Goal: Task Accomplishment & Management: Use online tool/utility

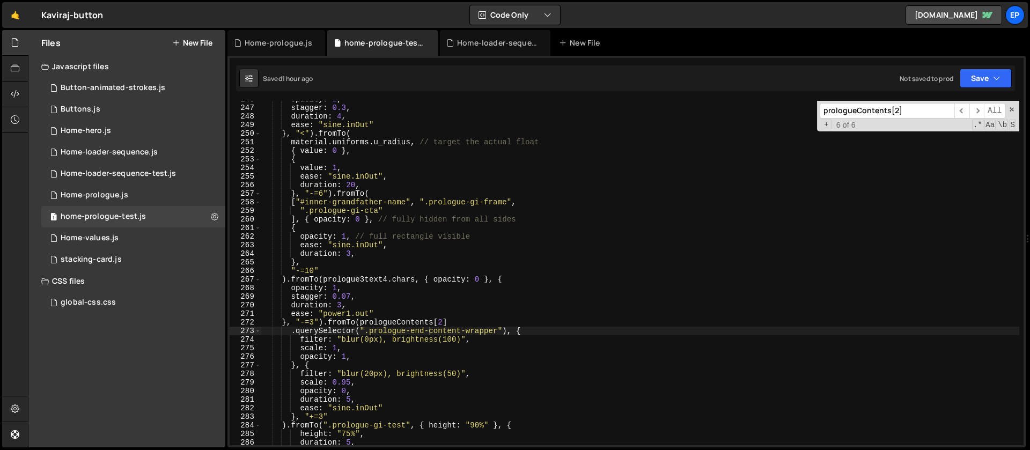
scroll to position [2118, 0]
click at [193, 45] on button "New File" at bounding box center [192, 43] width 40 height 9
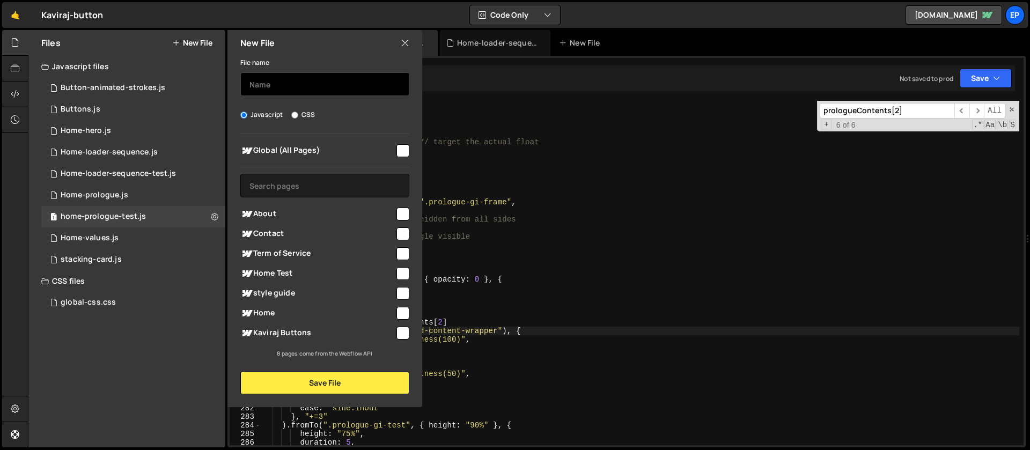
click at [301, 95] on input "text" at bounding box center [324, 84] width 169 height 24
type input "SVG Cutouts"
click at [405, 156] on input "checkbox" at bounding box center [403, 150] width 13 height 13
checkbox input "true"
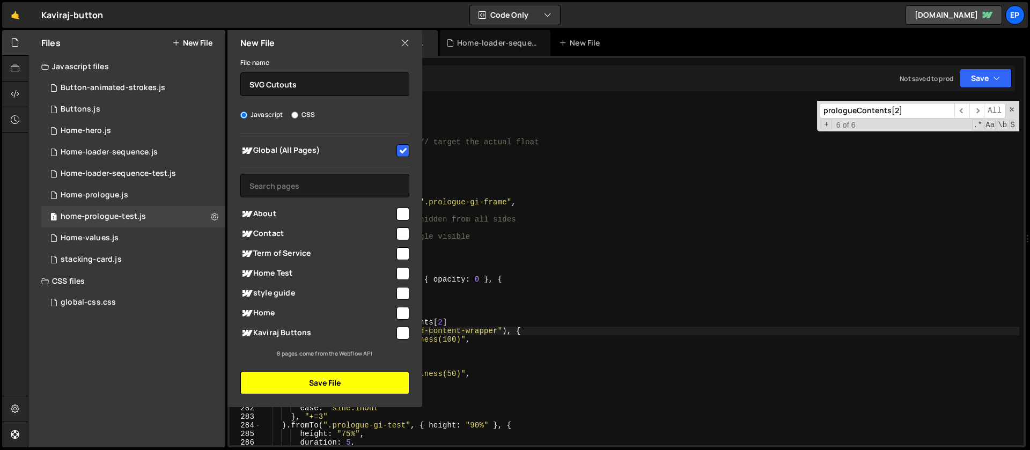
click at [366, 387] on button "Save File" at bounding box center [324, 383] width 169 height 23
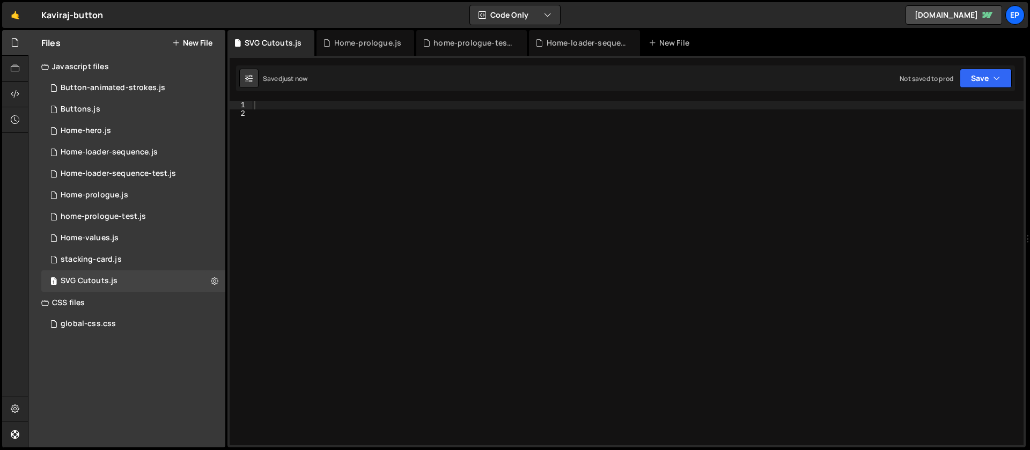
click at [339, 381] on div at bounding box center [638, 282] width 772 height 362
click at [318, 130] on div at bounding box center [638, 282] width 772 height 362
paste textarea "});"
type textarea "});"
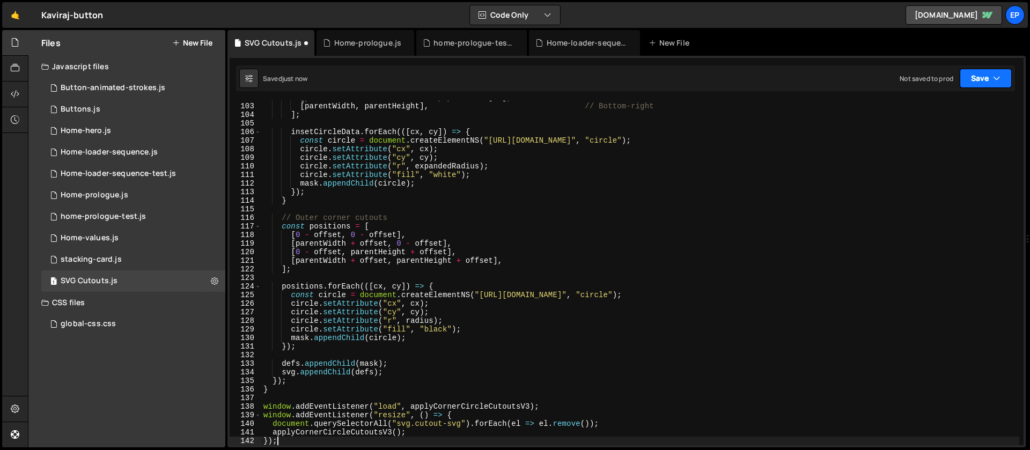
click at [991, 84] on button "Save" at bounding box center [986, 78] width 52 height 19
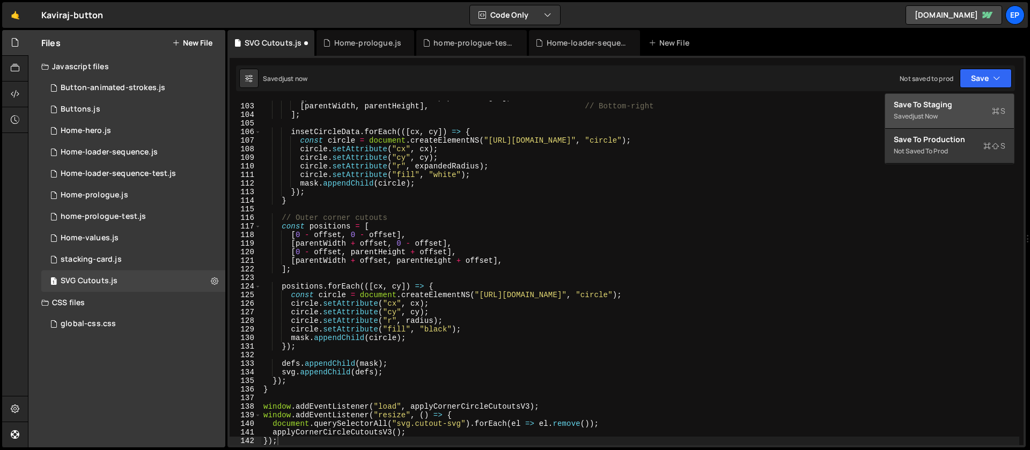
click at [949, 103] on div "Save to Staging S" at bounding box center [950, 104] width 112 height 11
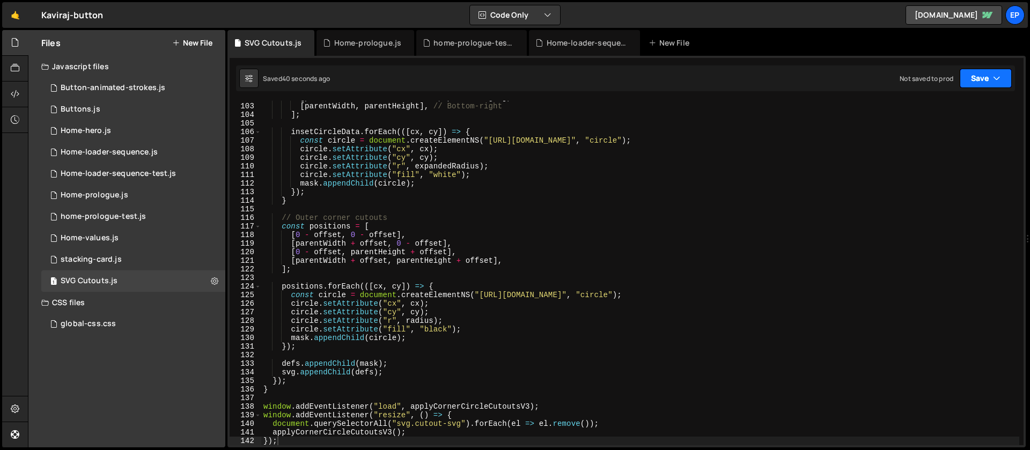
click at [971, 78] on button "Save" at bounding box center [986, 78] width 52 height 19
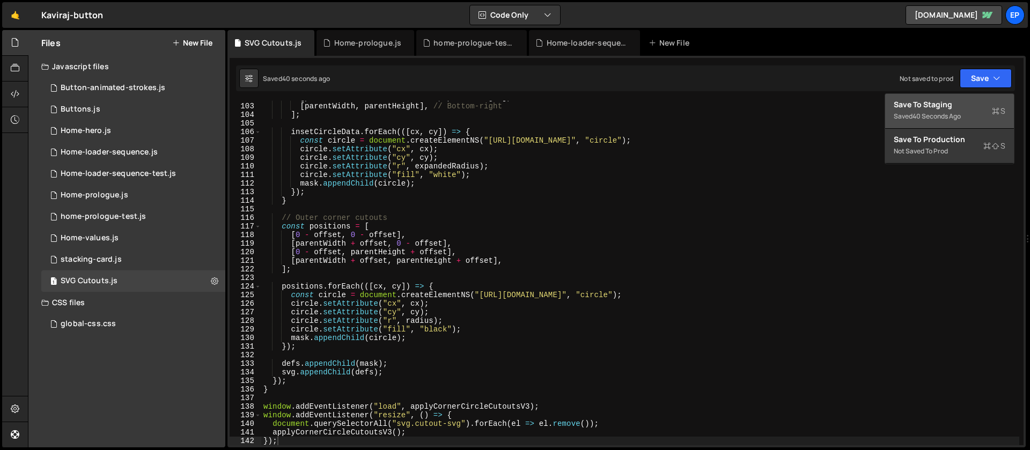
click at [934, 121] on div "Saved 40 seconds ago" at bounding box center [950, 116] width 112 height 13
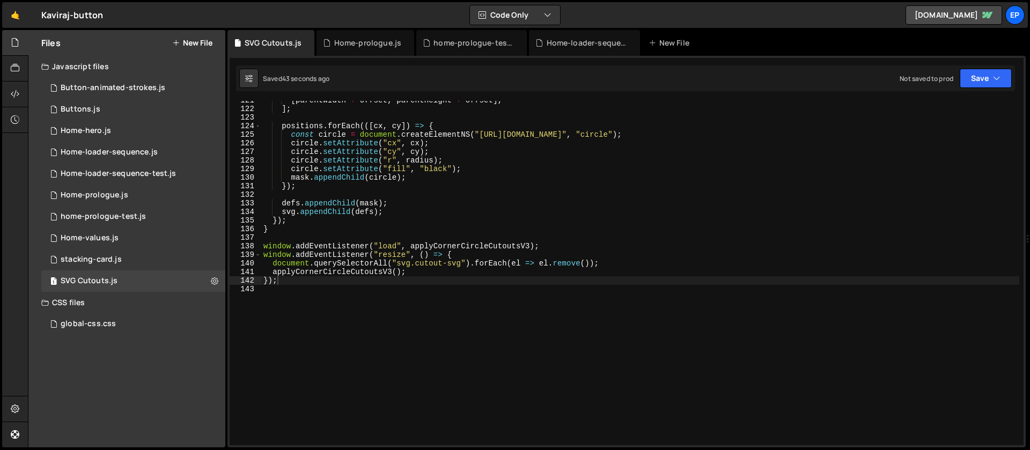
scroll to position [850, 0]
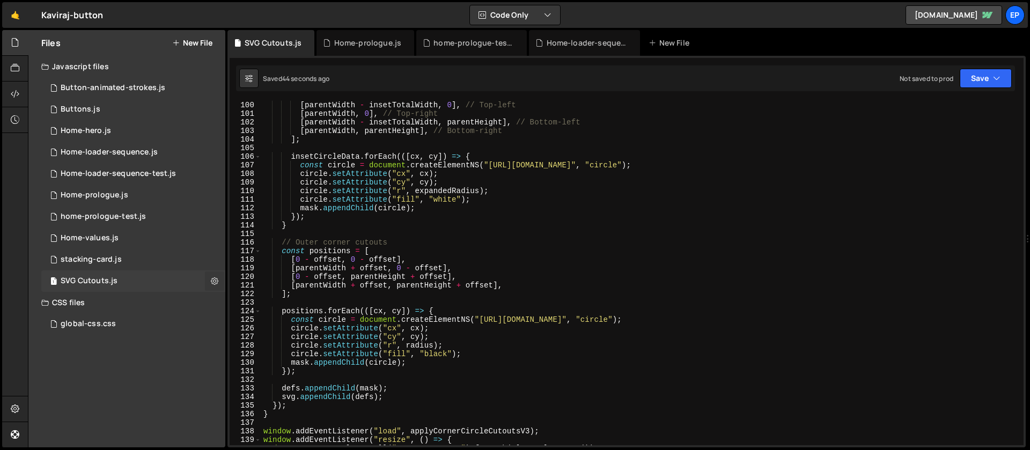
click at [215, 282] on icon at bounding box center [215, 281] width 8 height 10
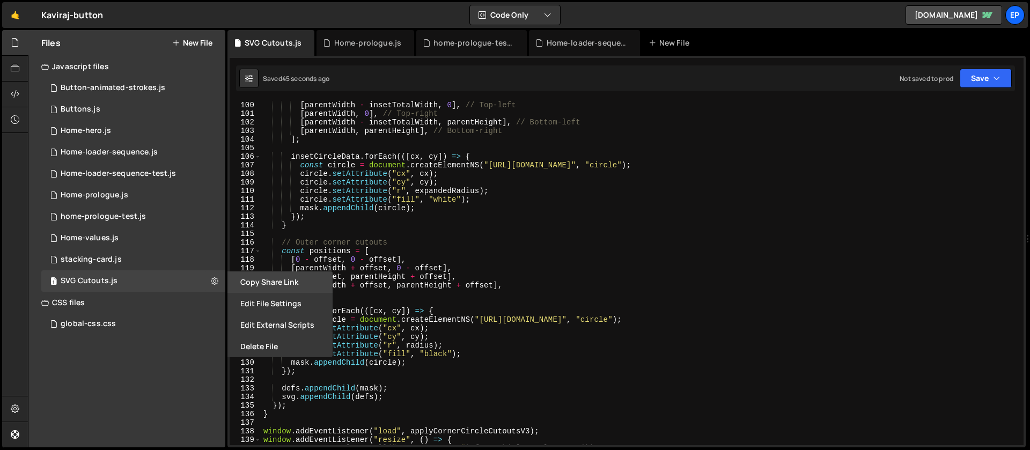
click at [253, 283] on button "Copy share link" at bounding box center [280, 282] width 105 height 21
click at [215, 283] on icon at bounding box center [215, 281] width 8 height 10
type input "SVG Cutouts"
radio input "true"
checkbox input "true"
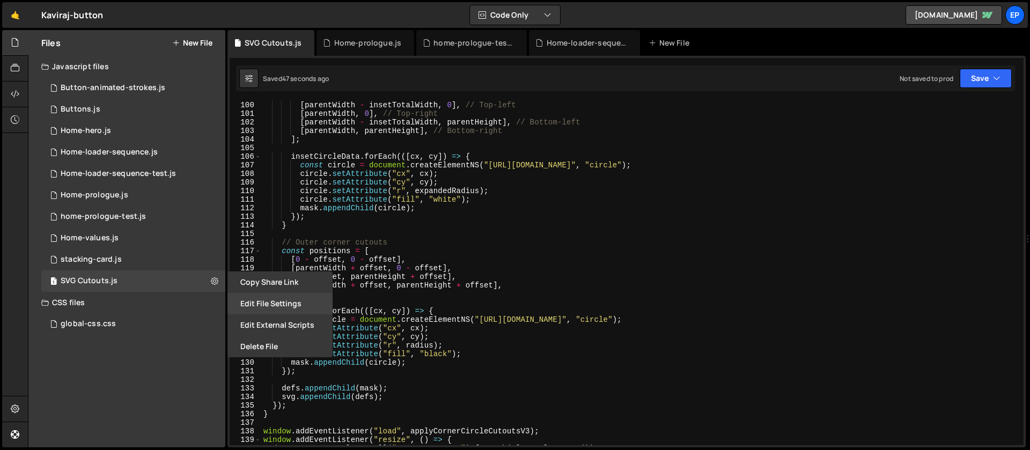
click at [262, 304] on button "Edit File Settings" at bounding box center [280, 303] width 105 height 21
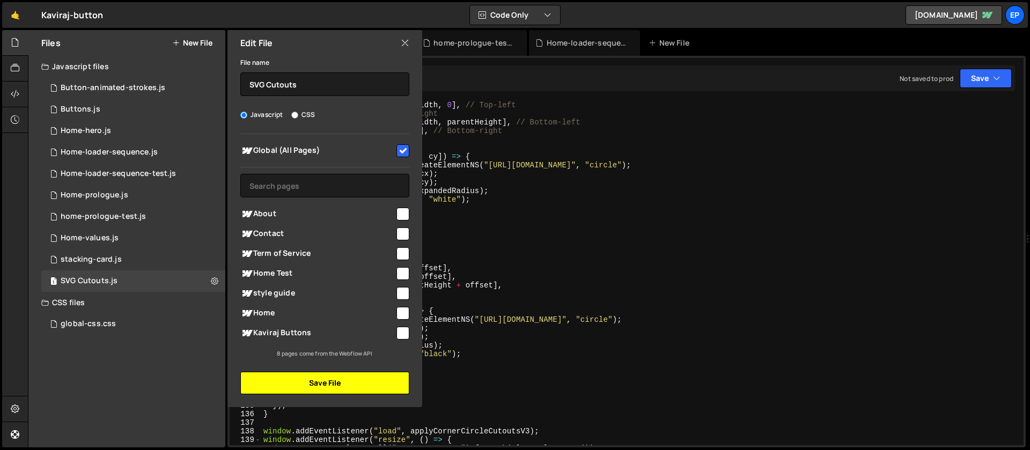
click at [322, 384] on button "Save File" at bounding box center [324, 383] width 169 height 23
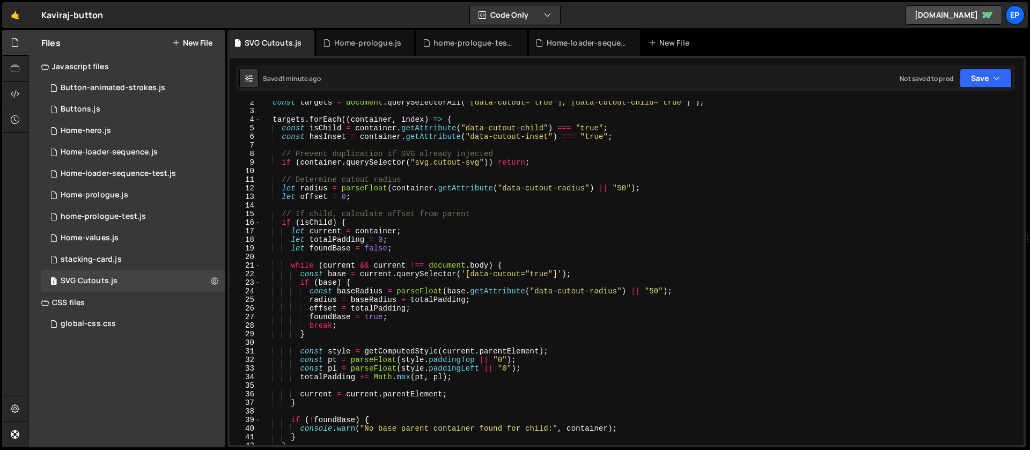
scroll to position [0, 0]
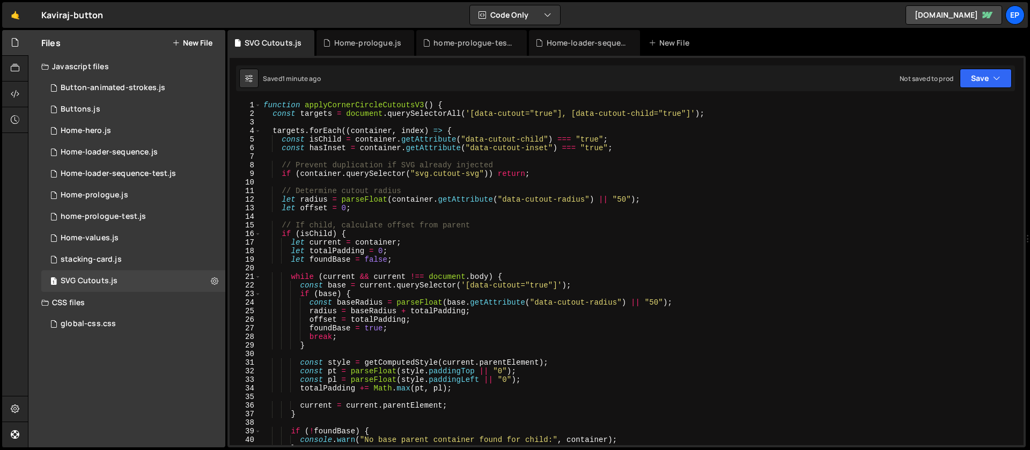
click at [321, 114] on div "function applyCornerCircleCutoutsV3 ( ) { const targets = document . querySelec…" at bounding box center [640, 282] width 758 height 362
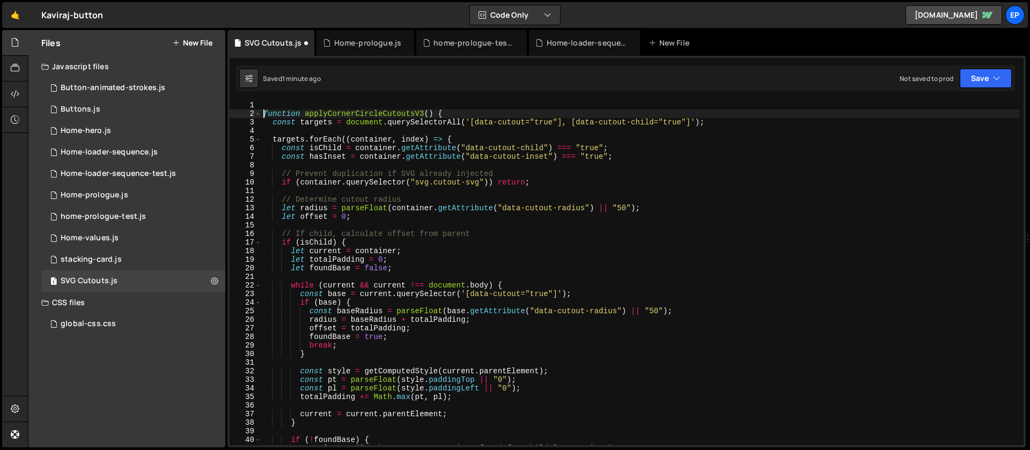
type textarea "function applyCornerCircleCutoutsV3() {"
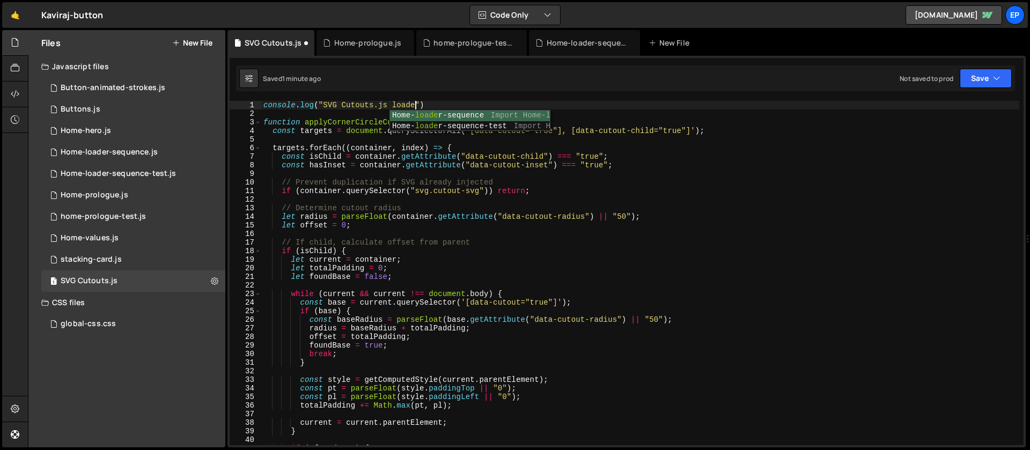
scroll to position [0, 11]
type textarea "console.log("SVG Cutouts.js loaded")"
click at [982, 74] on button "Save" at bounding box center [986, 78] width 52 height 19
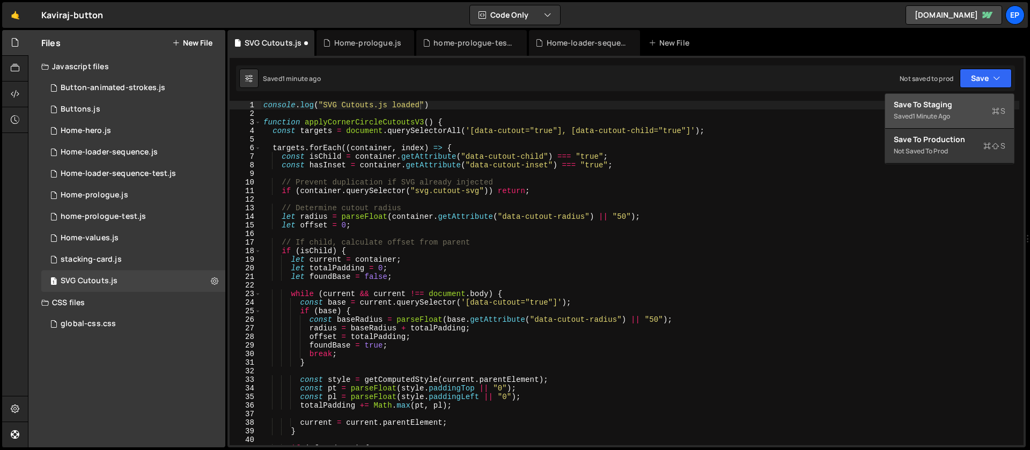
click at [958, 111] on div "Saved 1 minute ago" at bounding box center [950, 116] width 112 height 13
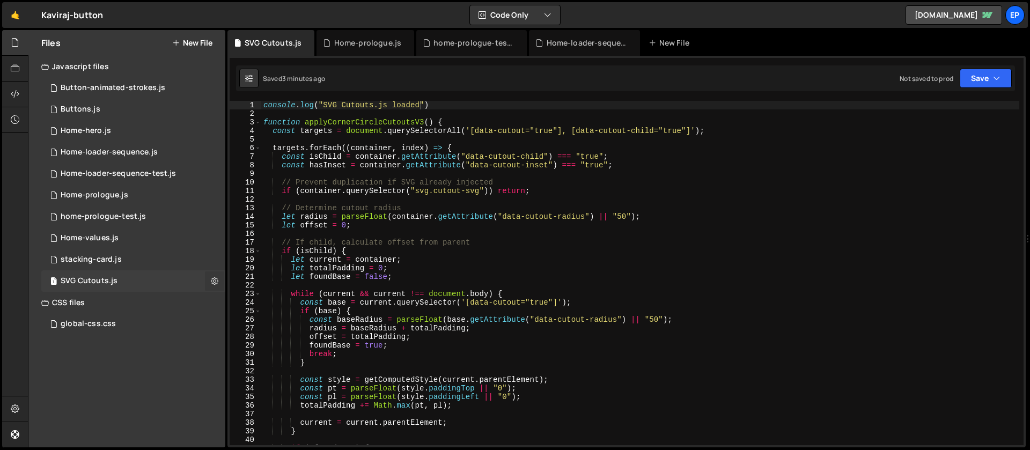
click at [216, 281] on icon at bounding box center [215, 281] width 8 height 10
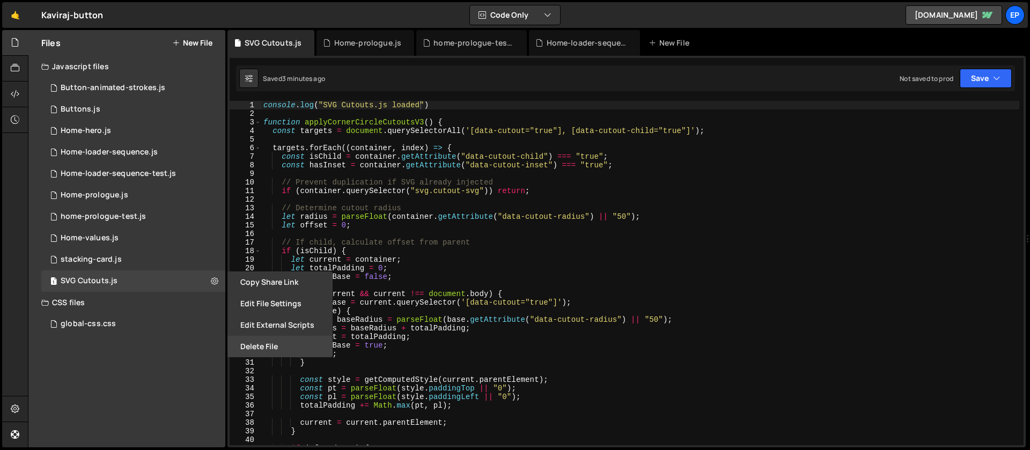
click at [251, 343] on button "Delete File" at bounding box center [280, 346] width 105 height 21
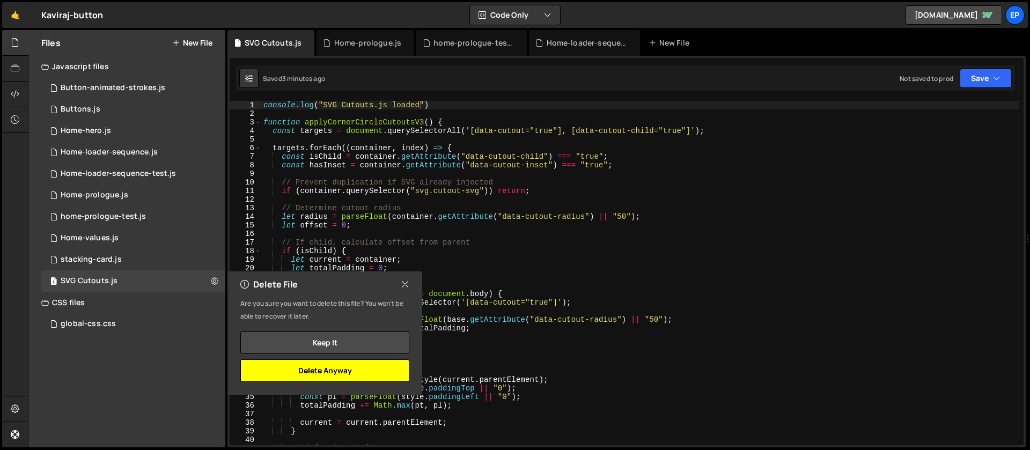
click at [290, 369] on button "Delete Anyway" at bounding box center [324, 371] width 169 height 23
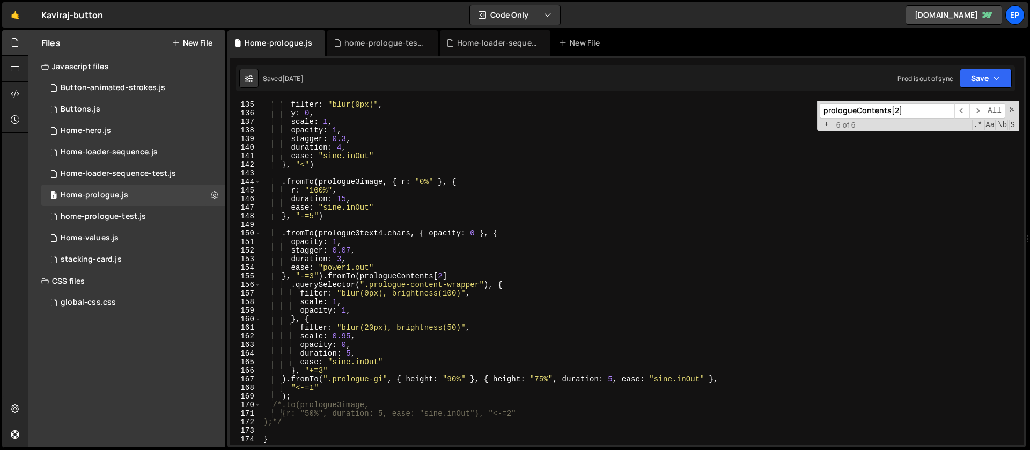
scroll to position [1334, 0]
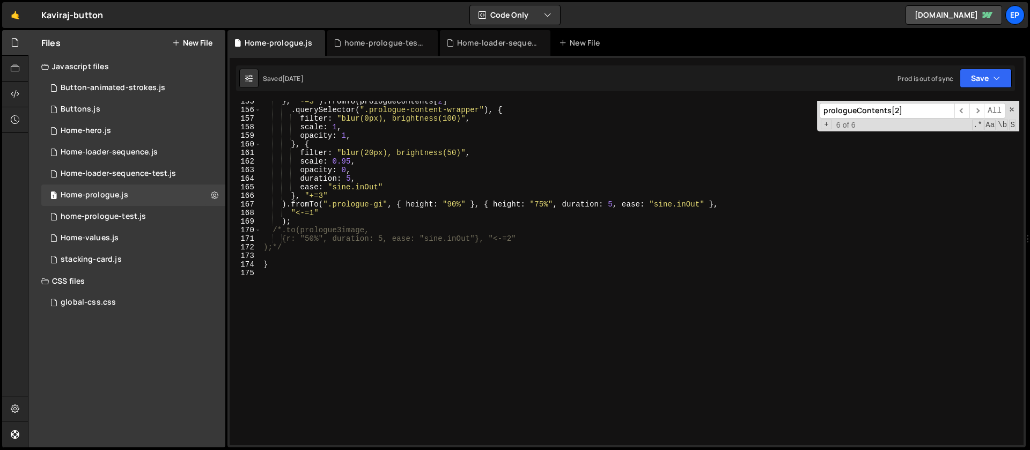
click at [192, 45] on button "New File" at bounding box center [192, 43] width 40 height 9
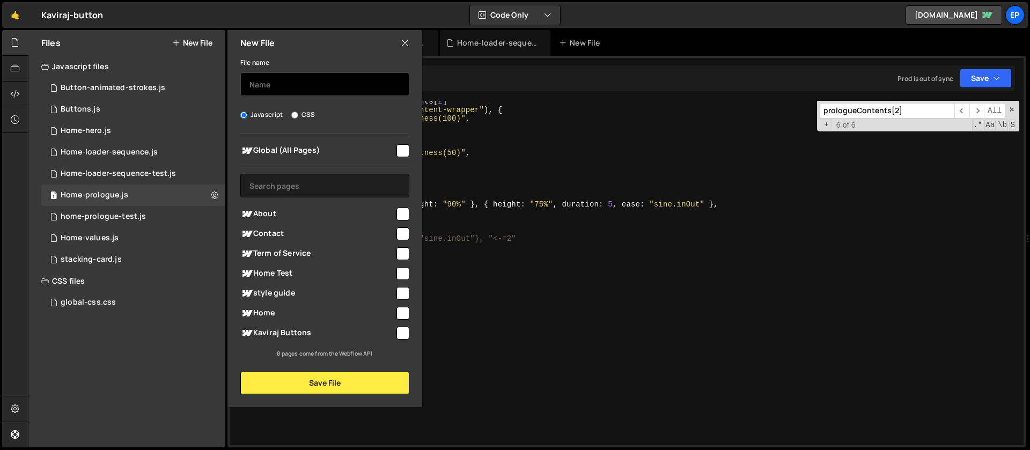
click at [277, 83] on input "text" at bounding box center [324, 84] width 169 height 24
type input "Global Js"
click at [405, 152] on input "checkbox" at bounding box center [403, 150] width 13 height 13
checkbox input "true"
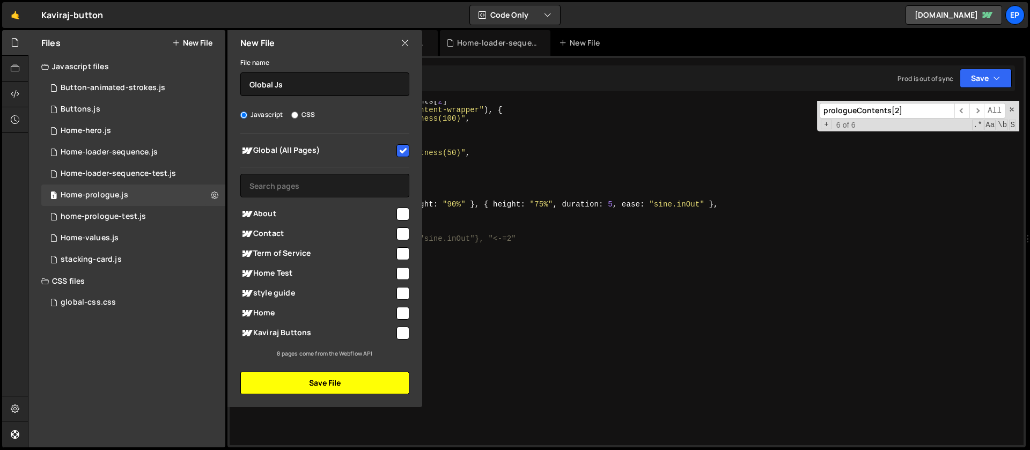
click at [349, 383] on button "Save File" at bounding box center [324, 383] width 169 height 23
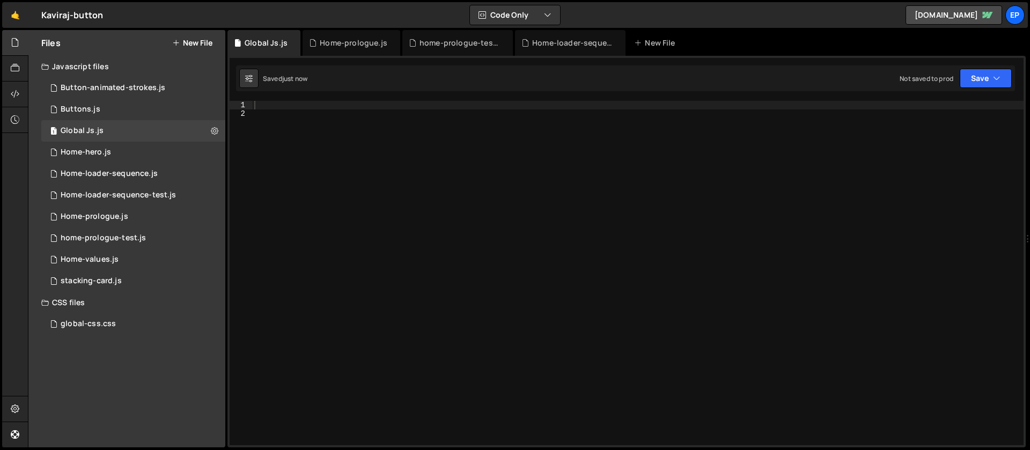
scroll to position [0, 0]
click at [319, 152] on div at bounding box center [638, 282] width 772 height 362
click at [317, 104] on div at bounding box center [638, 282] width 772 height 362
type textarea "console.log("Global.js is loaded")"
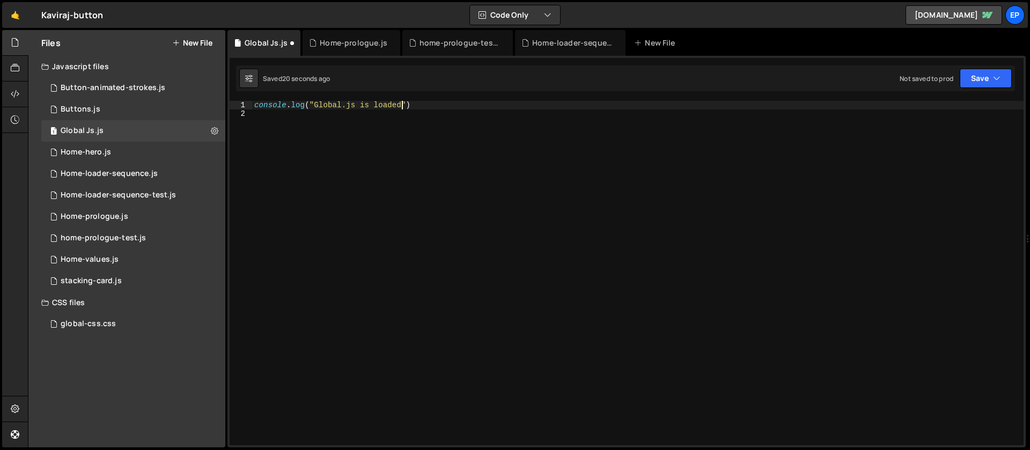
scroll to position [0, 0]
paste textarea "var swiper = new Swiper(".mySwiper", {});"
type textarea "var swiper = new Swiper(".mySwiper", {});"
type textarea "let footerSwiper = new Swiper(".footer-swiper", {});"
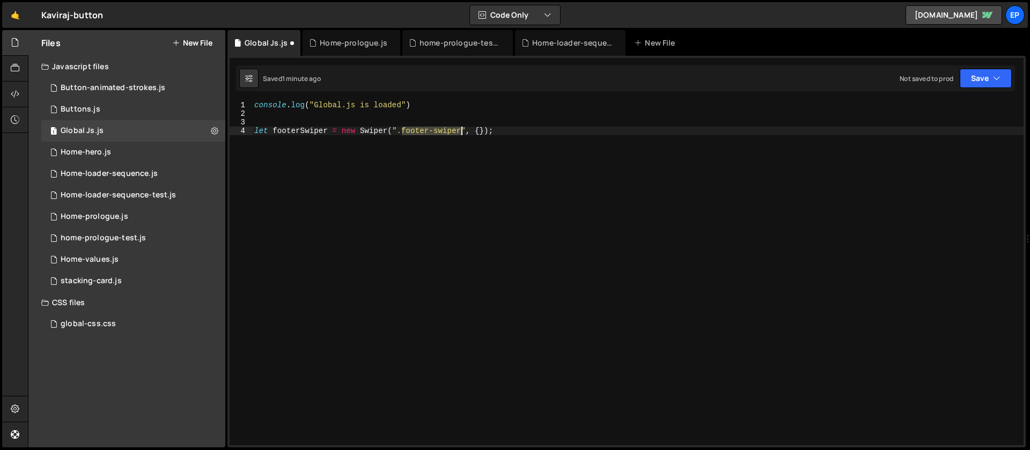
drag, startPoint x: 404, startPoint y: 130, endPoint x: 462, endPoint y: 131, distance: 58.5
click at [462, 131] on div "console . log ( "Global.js is loaded" ) let footerSwiper = new Swiper ( ".foote…" at bounding box center [638, 282] width 772 height 362
drag, startPoint x: 512, startPoint y: 155, endPoint x: 543, endPoint y: 150, distance: 31.0
click at [512, 155] on div "console . log ( "Global.js is loaded" ) let footerSwiper = new Swiper ( ".foote…" at bounding box center [638, 282] width 772 height 362
click at [980, 83] on button "Save" at bounding box center [986, 78] width 52 height 19
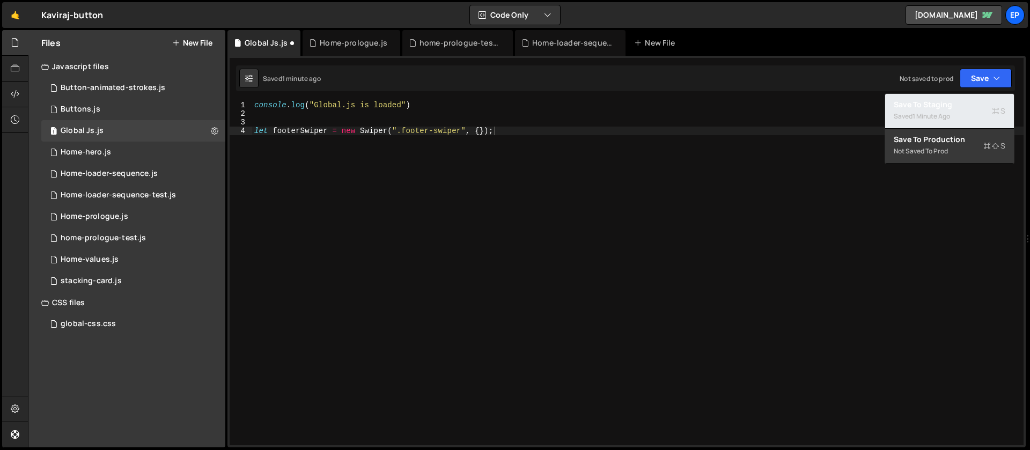
click at [943, 106] on div "Save to Staging S" at bounding box center [950, 104] width 112 height 11
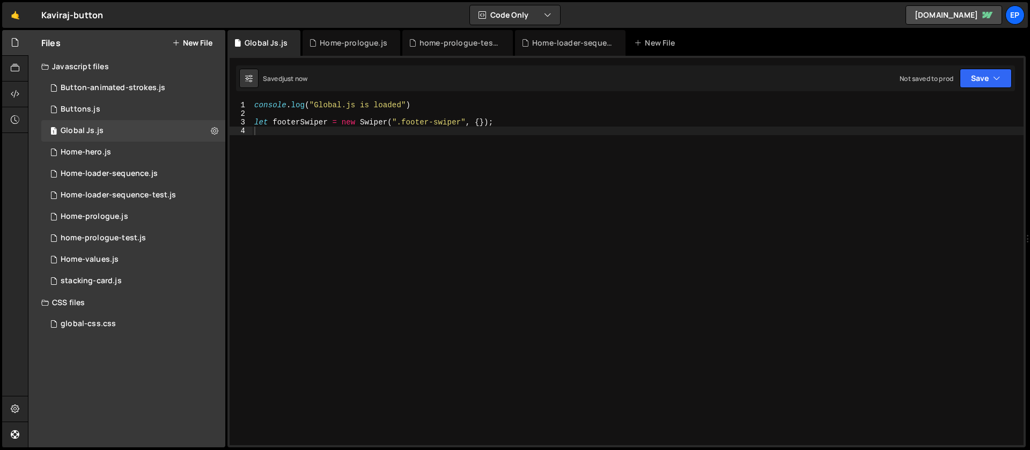
scroll to position [0, 0]
click at [471, 160] on div "console . log ( "Global.js is loaded" ) let footerSwiper = new Swiper ( ".foote…" at bounding box center [638, 282] width 772 height 362
click at [218, 130] on icon at bounding box center [215, 131] width 8 height 10
type input "Global Js"
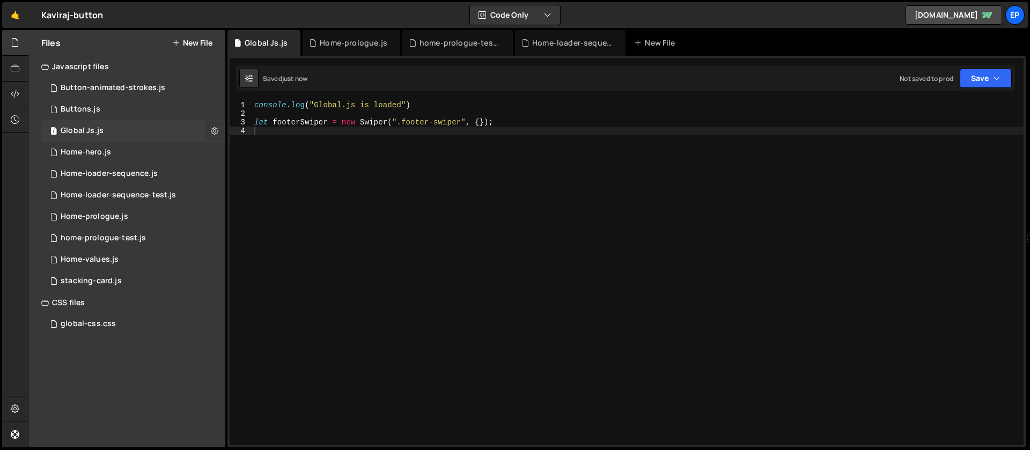
radio input "true"
checkbox input "true"
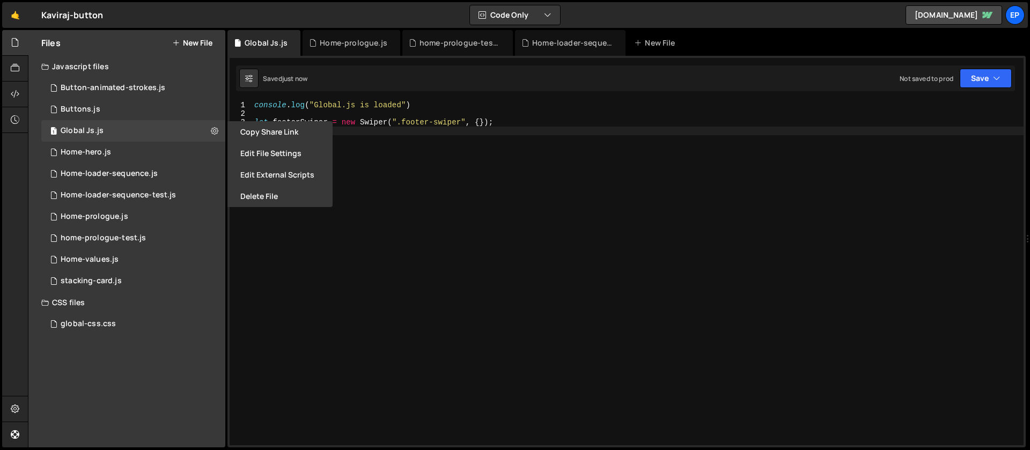
click at [303, 158] on button "Edit File Settings" at bounding box center [280, 153] width 105 height 21
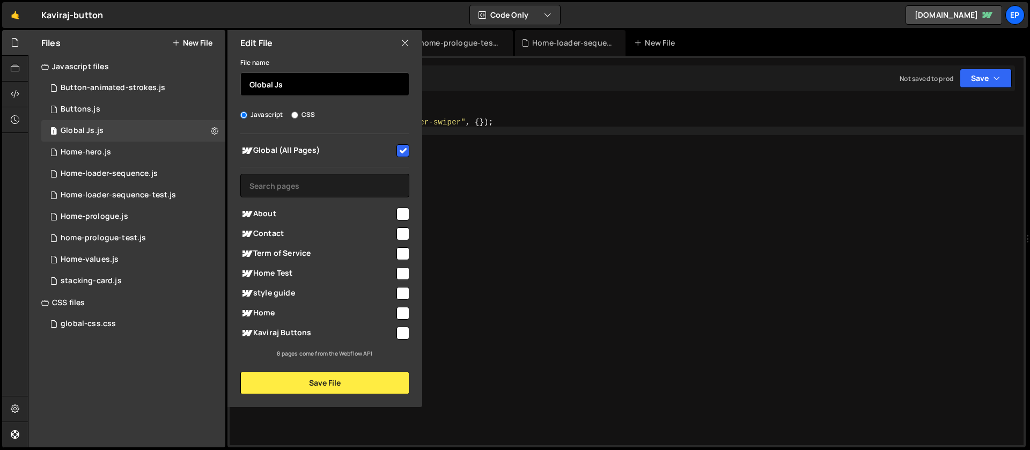
click at [302, 85] on input "Global Js" at bounding box center [324, 84] width 169 height 24
type input "Global"
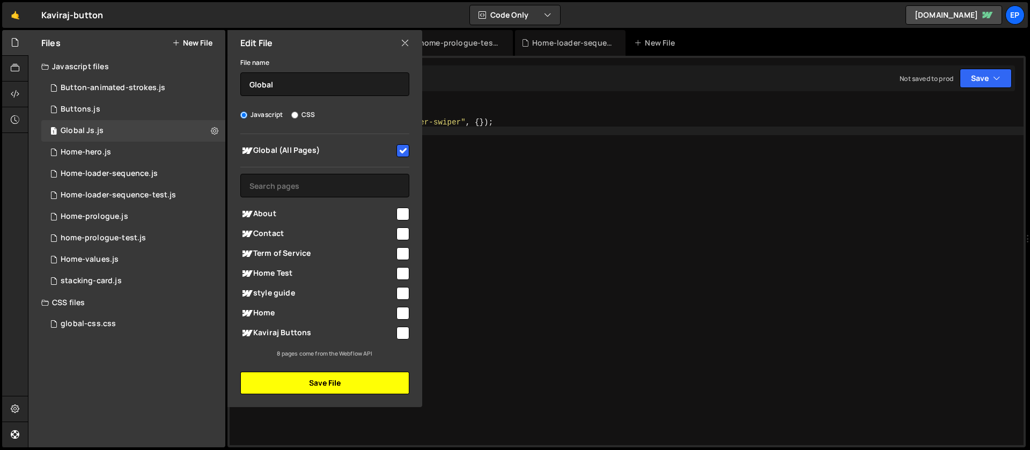
click at [320, 386] on button "Save File" at bounding box center [324, 383] width 169 height 23
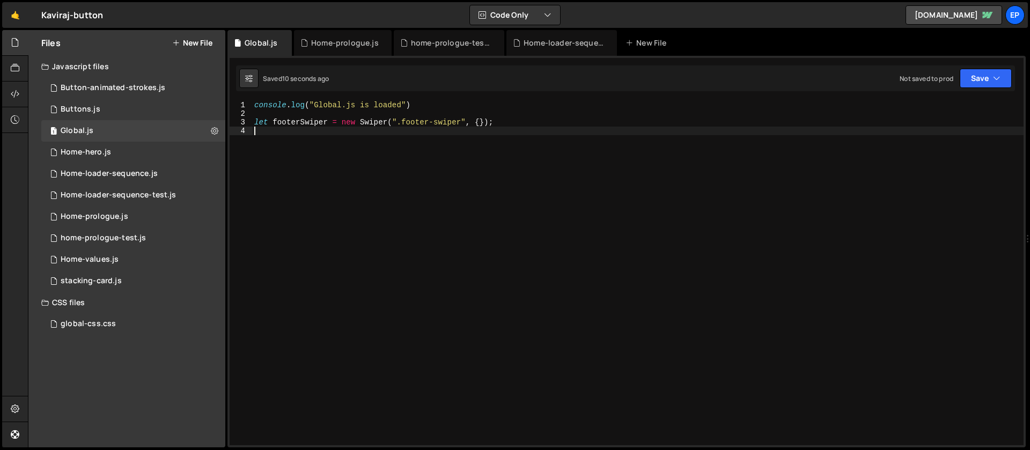
click at [444, 181] on div "console . log ( "Global.js is loaded" ) let footerSwiper = new Swiper ( ".foote…" at bounding box center [638, 282] width 772 height 362
drag, startPoint x: 988, startPoint y: 84, endPoint x: 969, endPoint y: 104, distance: 27.7
click at [988, 84] on button "Save" at bounding box center [986, 78] width 52 height 19
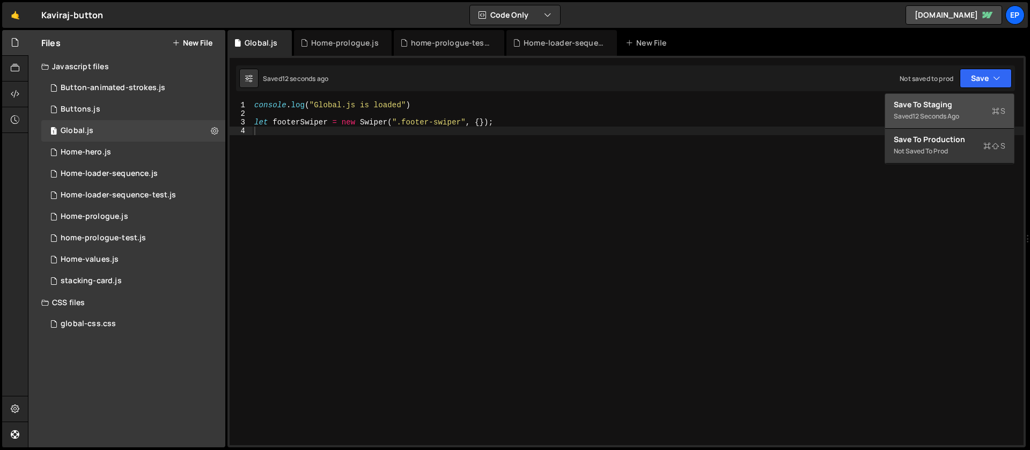
click at [950, 113] on div "12 seconds ago" at bounding box center [936, 116] width 47 height 9
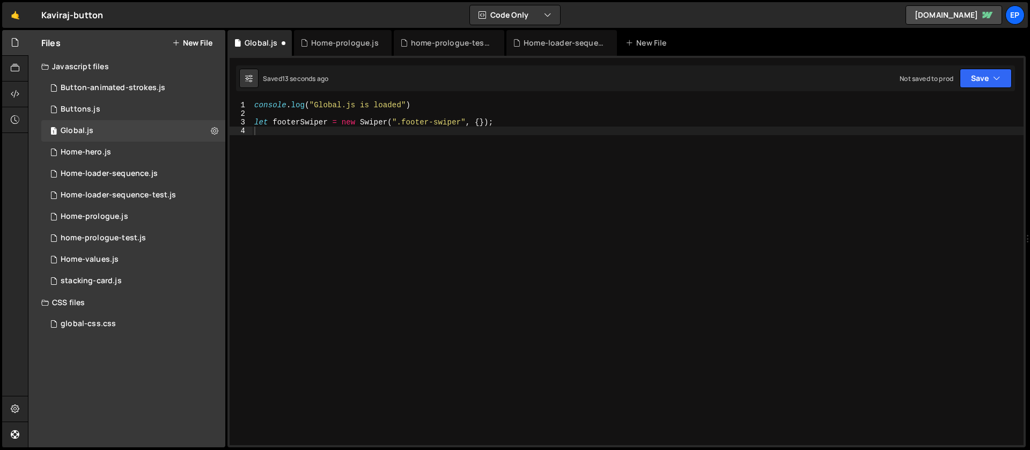
click at [730, 195] on div "console . log ( "Global.js is loaded" ) let footerSwiper = new Swiper ( ".foote…" at bounding box center [638, 282] width 772 height 362
click at [320, 221] on div "console . log ( "Global.js is loaded" ) let footerSwiper = new Swiper ( ".foote…" at bounding box center [638, 282] width 772 height 362
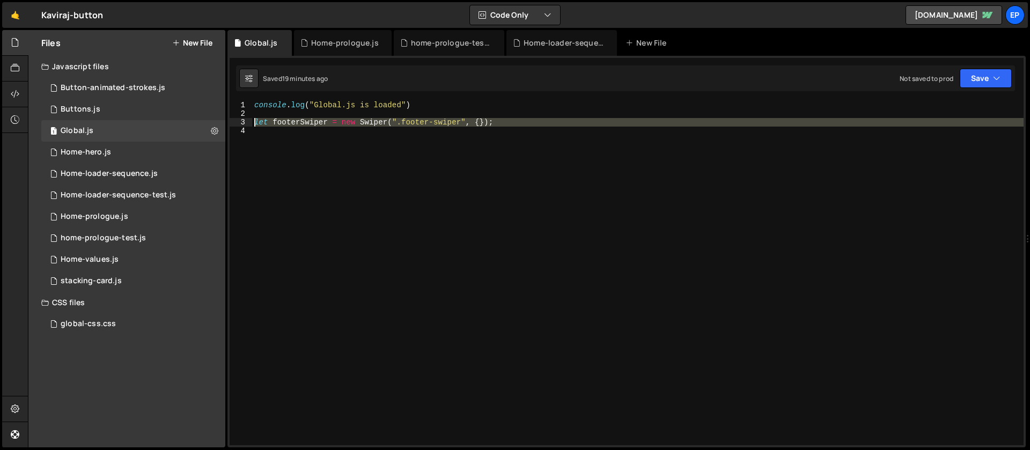
drag, startPoint x: 300, startPoint y: 150, endPoint x: 242, endPoint y: 125, distance: 63.2
click at [242, 125] on div "1 2 3 4 console . log ( "Global.js is loaded" ) let footerSwiper = new Swiper (…" at bounding box center [627, 273] width 794 height 344
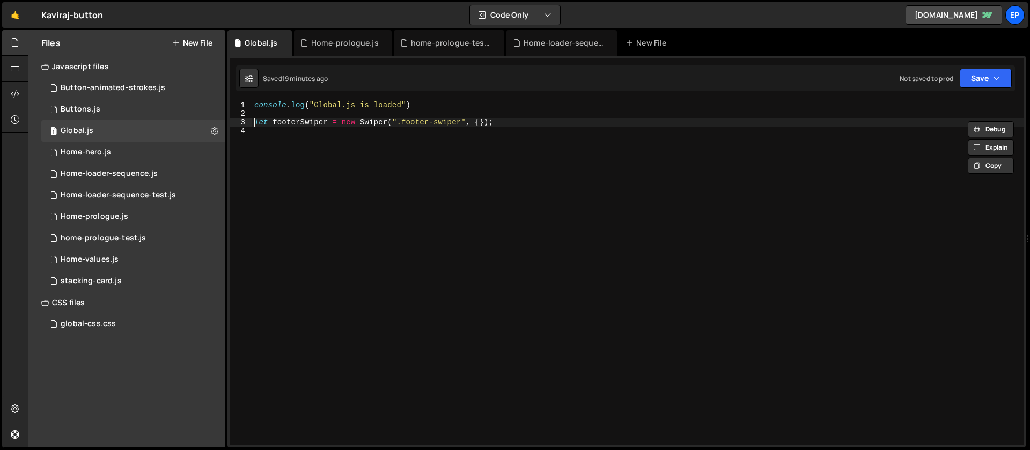
type textarea "let footerSwiper = new Swiper(".footer-swiper", {});"
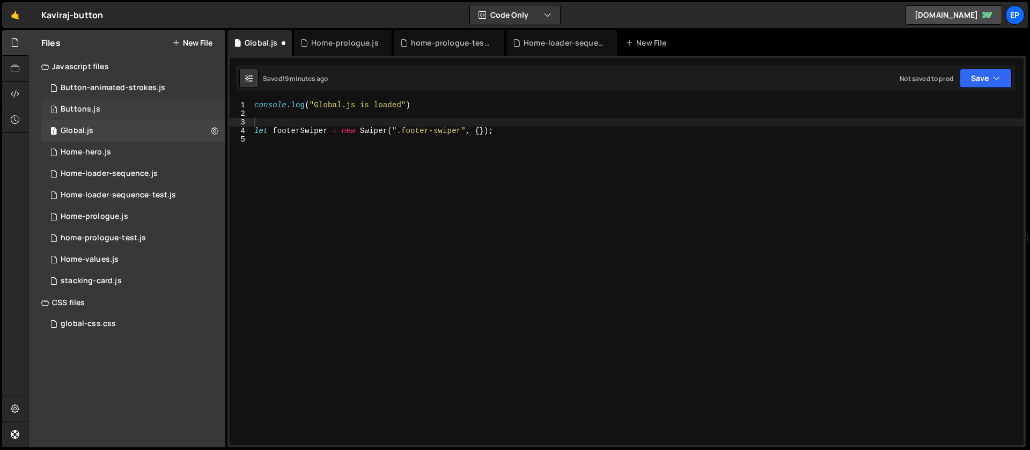
click at [96, 112] on div "Buttons.js" at bounding box center [81, 110] width 40 height 10
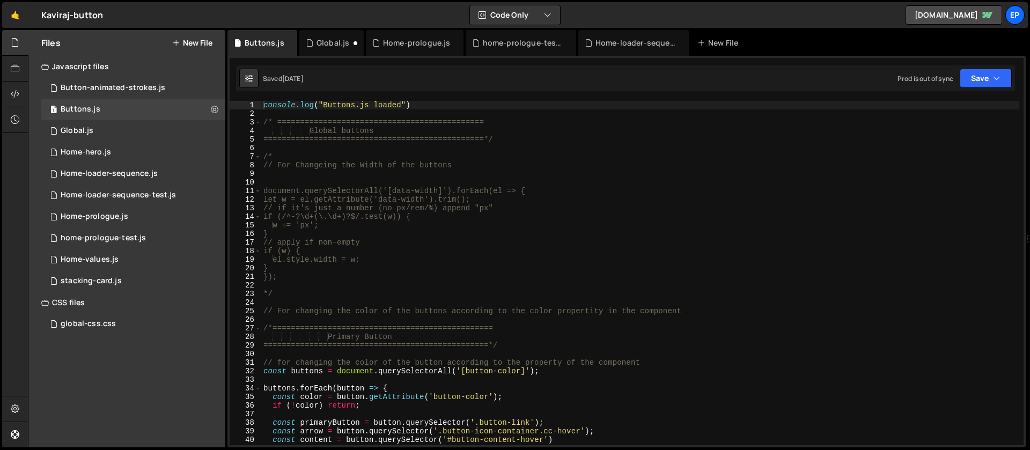
scroll to position [222, 0]
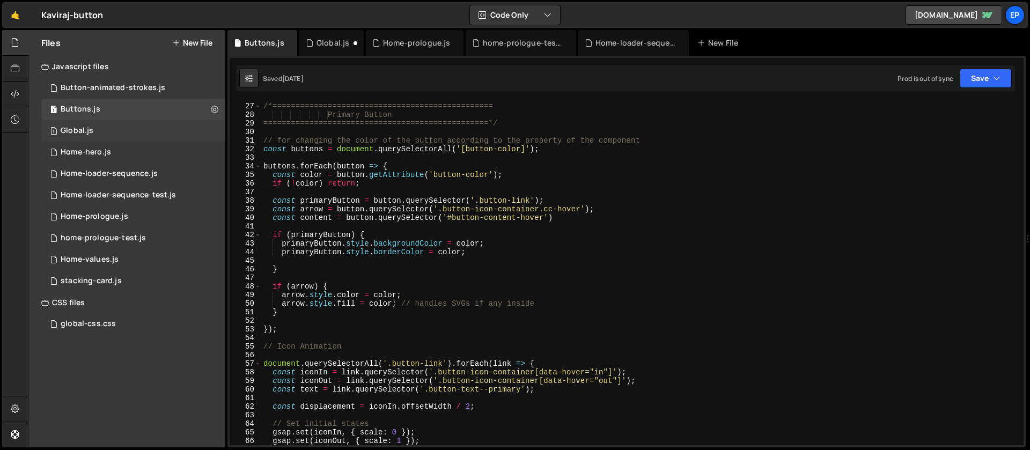
click at [96, 127] on div "1 Global.js 0" at bounding box center [133, 130] width 184 height 21
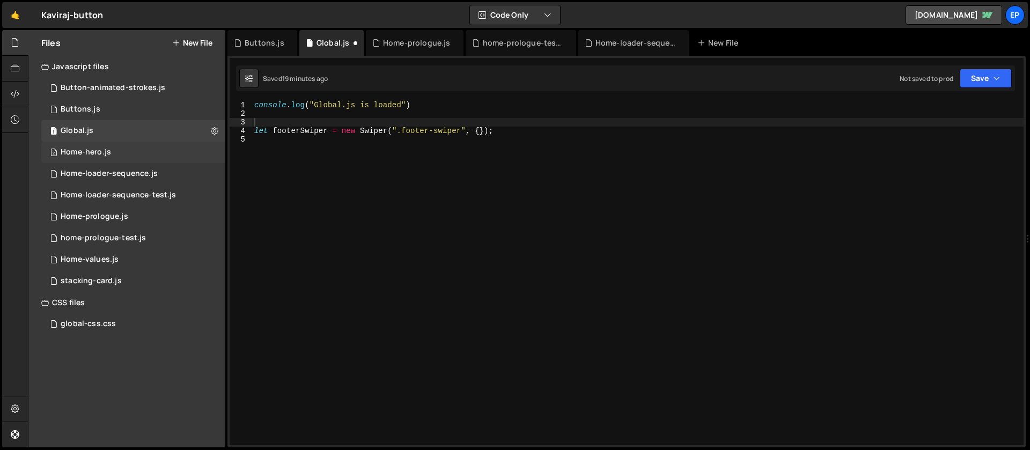
click at [131, 156] on div "2 Home-hero.js 0" at bounding box center [133, 152] width 184 height 21
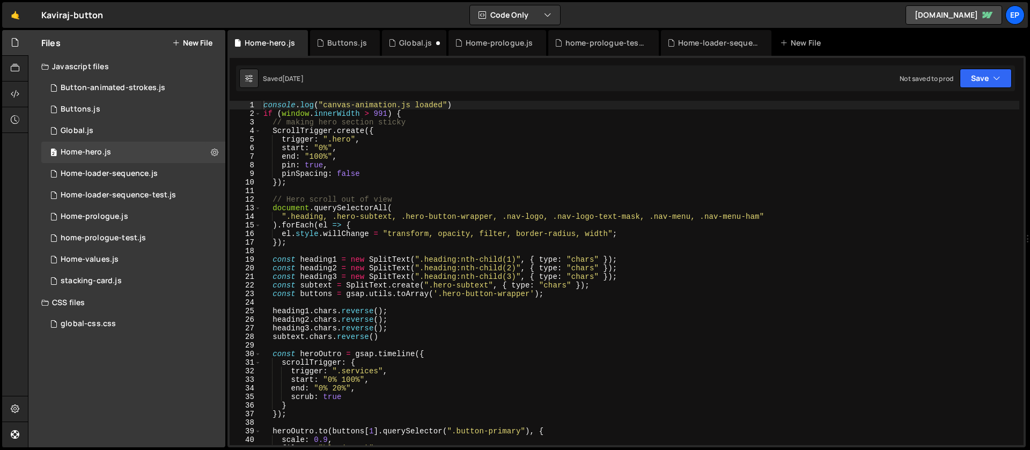
type textarea "if (window.innerWidth > 991) {"
drag, startPoint x: 263, startPoint y: 112, endPoint x: 458, endPoint y: 113, distance: 194.2
click at [458, 113] on div "console . log ( "canvas-animation.js loaded" ) if ( window . innerWidth > 991 )…" at bounding box center [640, 282] width 758 height 362
drag, startPoint x: 87, startPoint y: 130, endPoint x: 99, endPoint y: 127, distance: 12.8
click at [87, 130] on div "Global.js" at bounding box center [77, 131] width 33 height 10
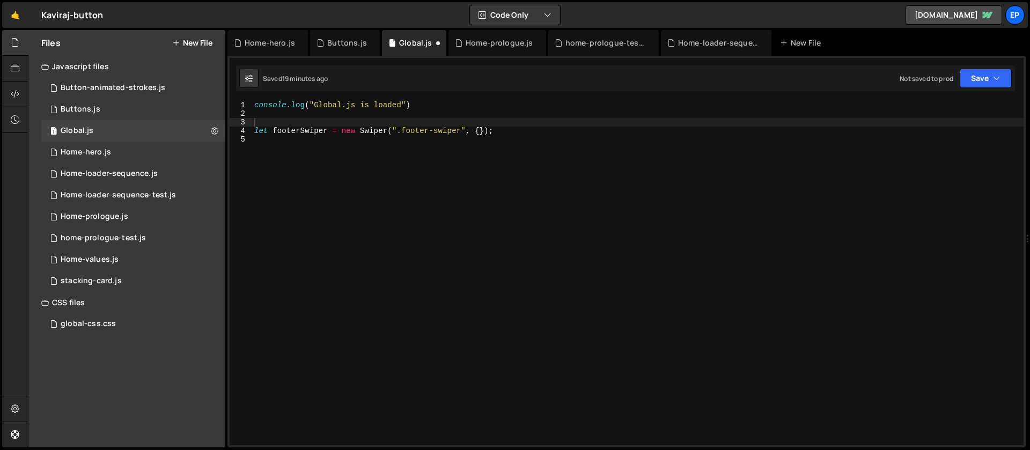
click at [474, 124] on div "console . log ( "Global.js is loaded" ) let footerSwiper = new Swiper ( ".foote…" at bounding box center [638, 282] width 772 height 362
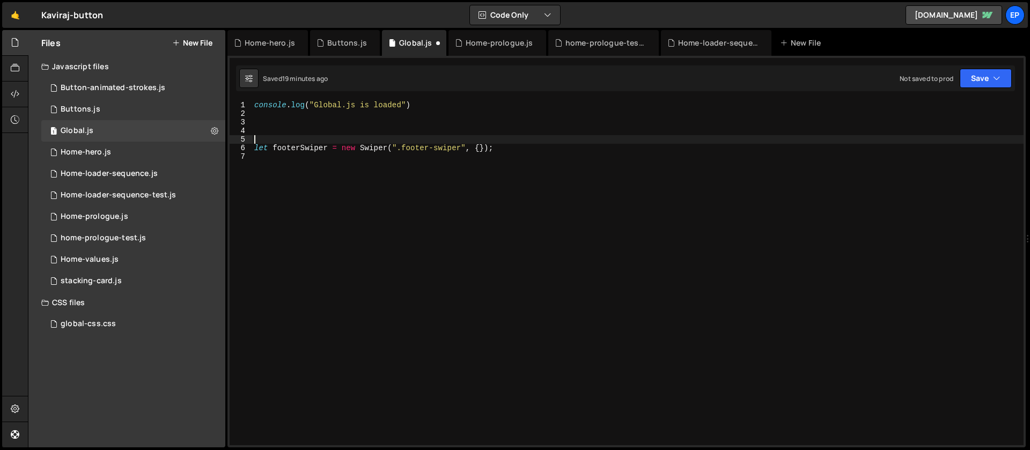
paste textarea "if (window.innerWidth > 991) {"
type textarea "let footerSwiper = new Swiper(".footer-swiper", {});"
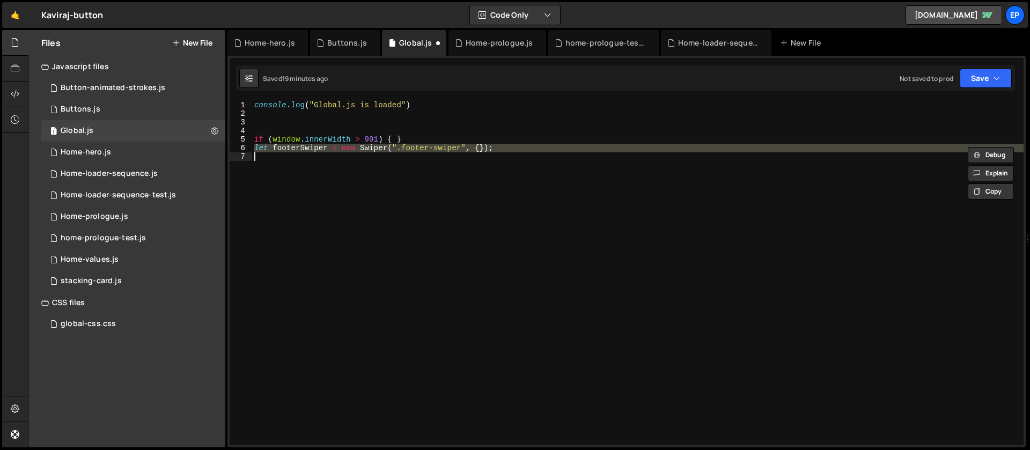
scroll to position [0, 0]
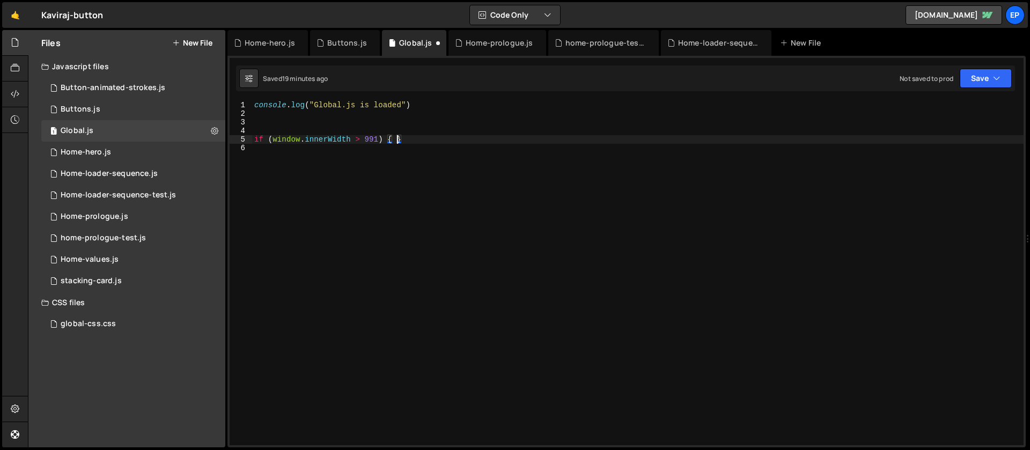
type textarea "if (window.innerWidth > 991) {}"
paste textarea
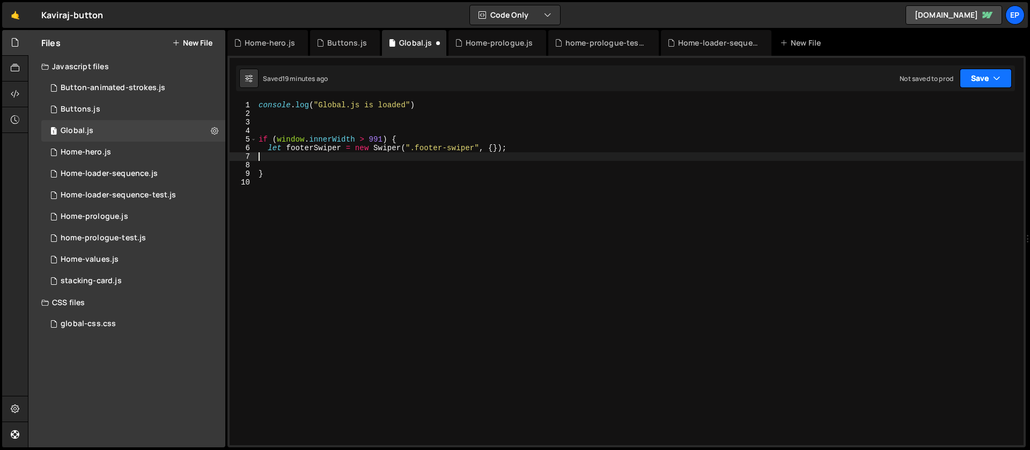
click at [979, 85] on button "Save" at bounding box center [986, 78] width 52 height 19
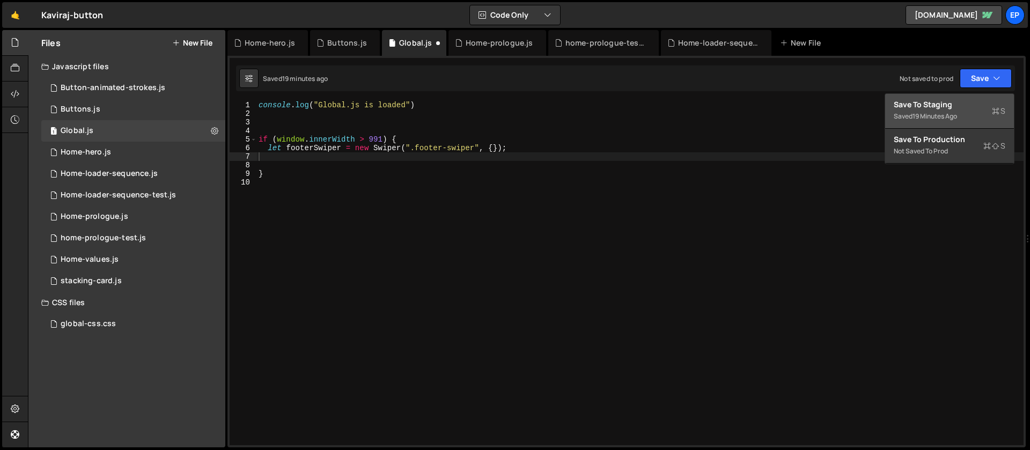
click at [960, 101] on div "Save to Staging S" at bounding box center [950, 104] width 112 height 11
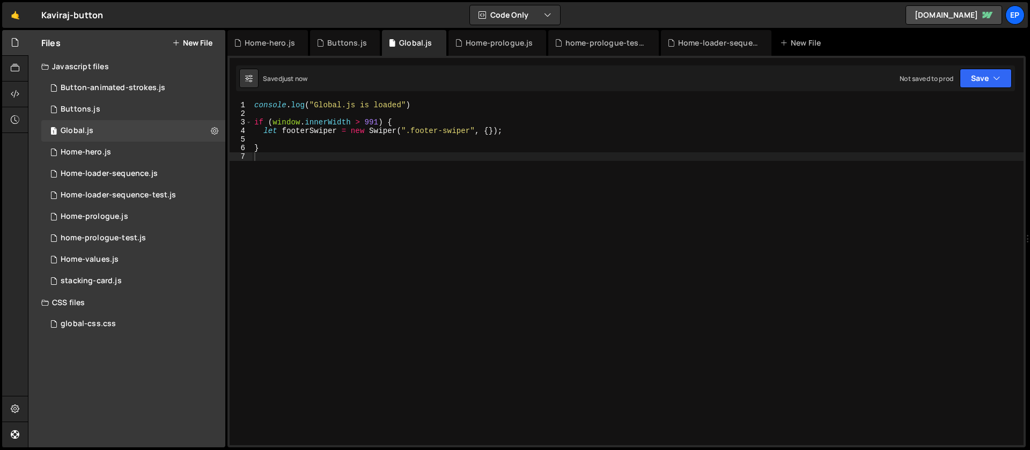
click at [400, 216] on div "console . log ( "Global.js is loaded" ) if ( window . innerWidth > 991 ) { let …" at bounding box center [638, 282] width 772 height 362
drag, startPoint x: 538, startPoint y: 207, endPoint x: 1030, endPoint y: 91, distance: 505.5
click at [538, 208] on div "console . log ( "Global.js is loaded" ) if ( window . innerWidth > 991 ) { let …" at bounding box center [638, 282] width 772 height 362
drag, startPoint x: 993, startPoint y: 77, endPoint x: 981, endPoint y: 83, distance: 13.4
click at [992, 77] on button "Save" at bounding box center [986, 78] width 52 height 19
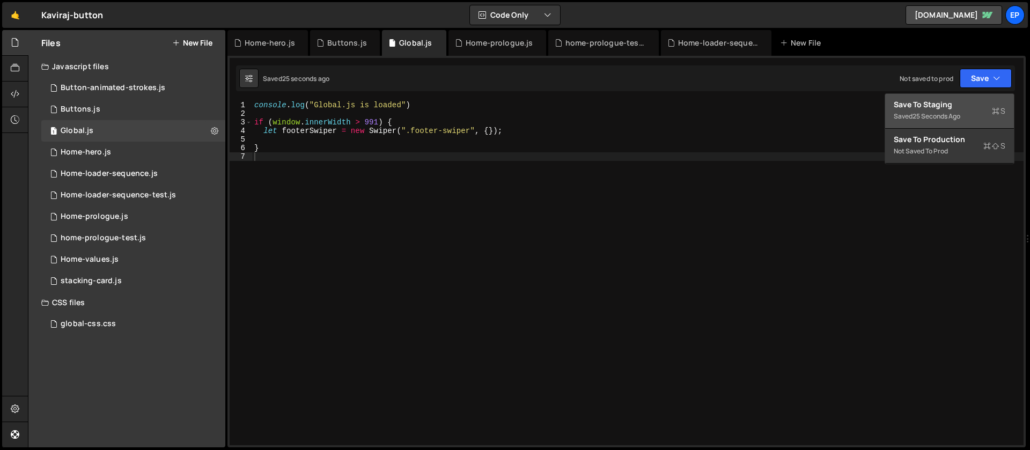
click at [930, 110] on div "Saved 25 seconds ago" at bounding box center [950, 116] width 112 height 13
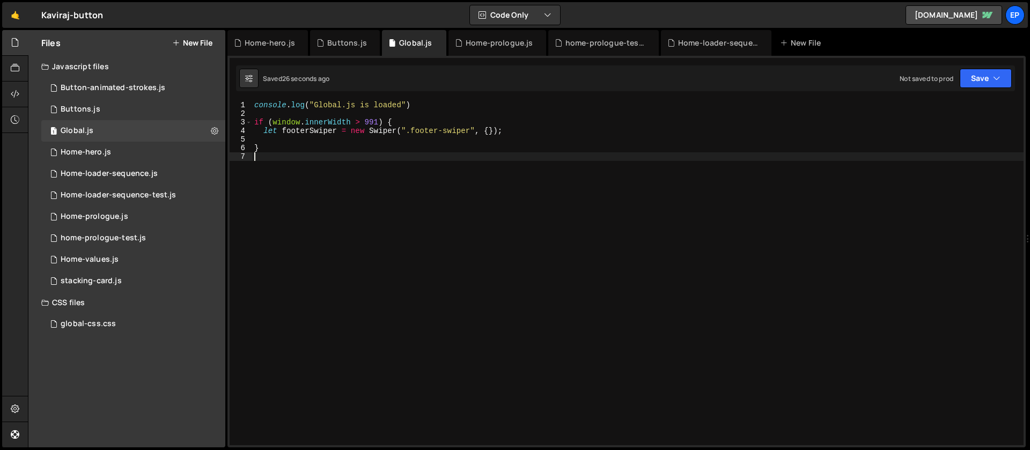
click at [266, 192] on div "console . log ( "Global.js is loaded" ) if ( window . innerWidth > 991 ) { let …" at bounding box center [638, 282] width 772 height 362
click at [519, 181] on div "console . log ( "Global.js is loaded" ) if ( window . innerWidth > 991 ) { let …" at bounding box center [638, 282] width 772 height 362
click at [401, 269] on div "console . log ( "Global.js is loaded" ) if ( window . innerWidth > 991 ) { let …" at bounding box center [638, 282] width 772 height 362
click at [361, 122] on div "console . log ( "Global.js is loaded" ) if ( window . innerWidth > 991 ) { let …" at bounding box center [638, 282] width 772 height 362
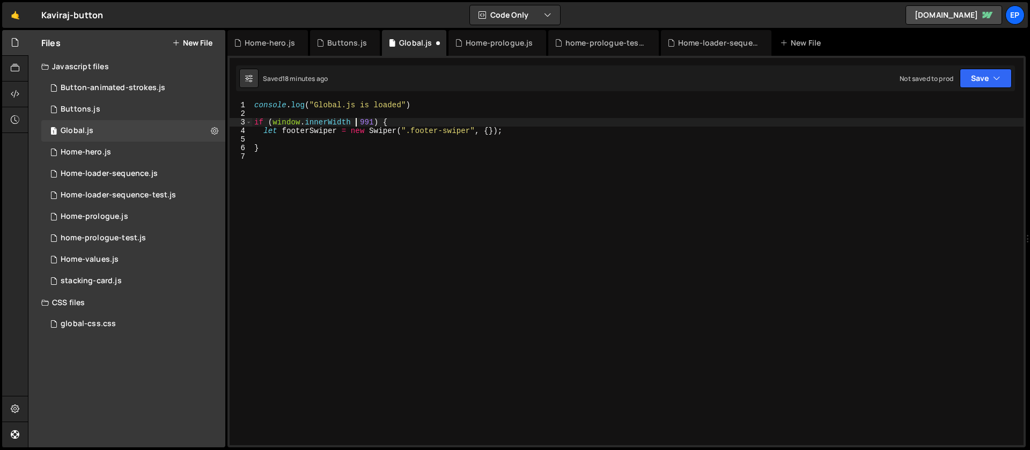
type textarea "if (window.innerWidth < 991) {"
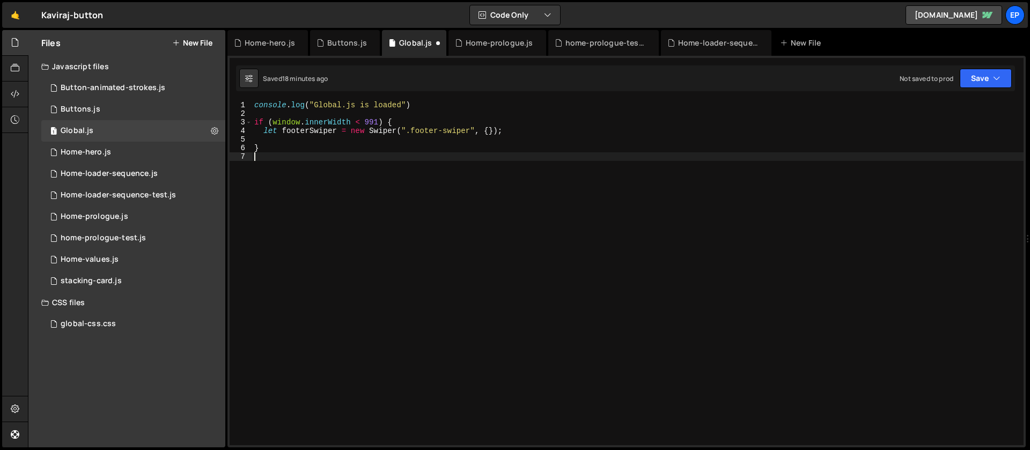
click at [414, 177] on div "console . log ( "Global.js is loaded" ) if ( window . innerWidth < 991 ) { let …" at bounding box center [638, 282] width 772 height 362
click at [976, 75] on button "Save" at bounding box center [986, 78] width 52 height 19
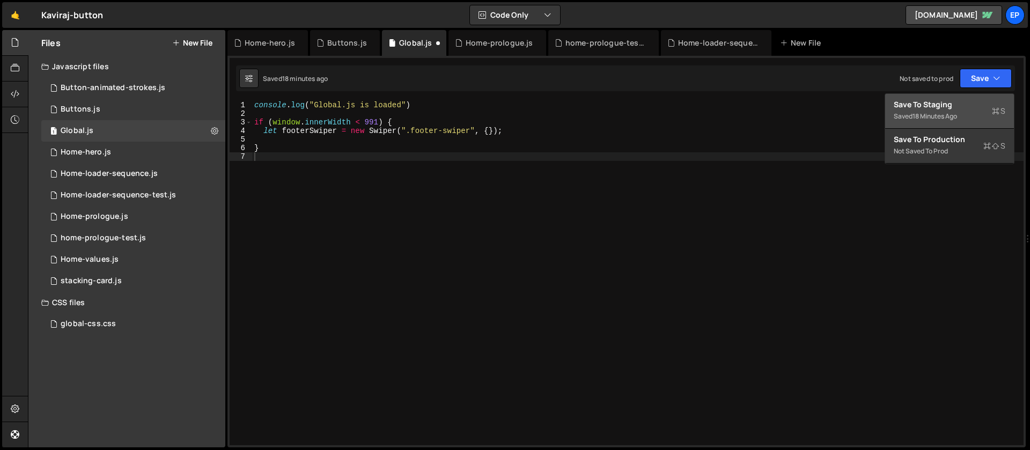
click at [967, 102] on div "Save to Staging S" at bounding box center [950, 104] width 112 height 11
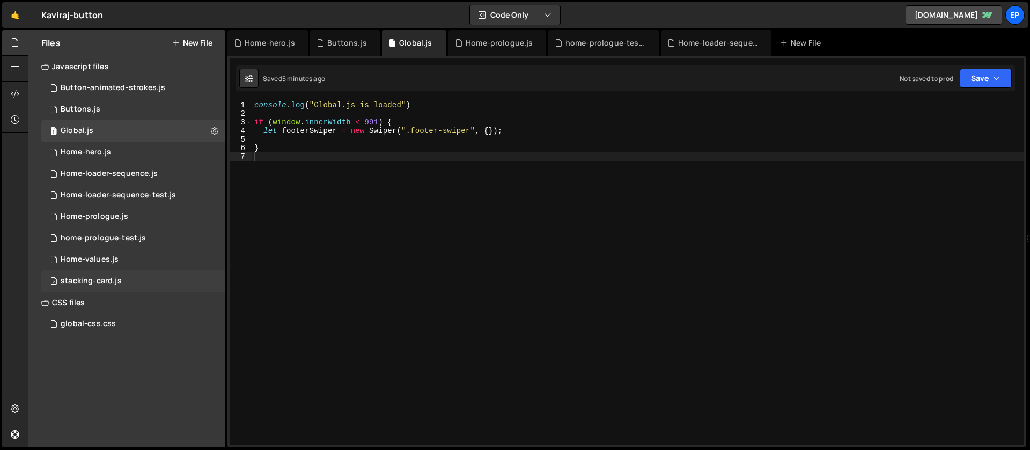
click at [99, 284] on div "stacking-card.js" at bounding box center [91, 281] width 61 height 10
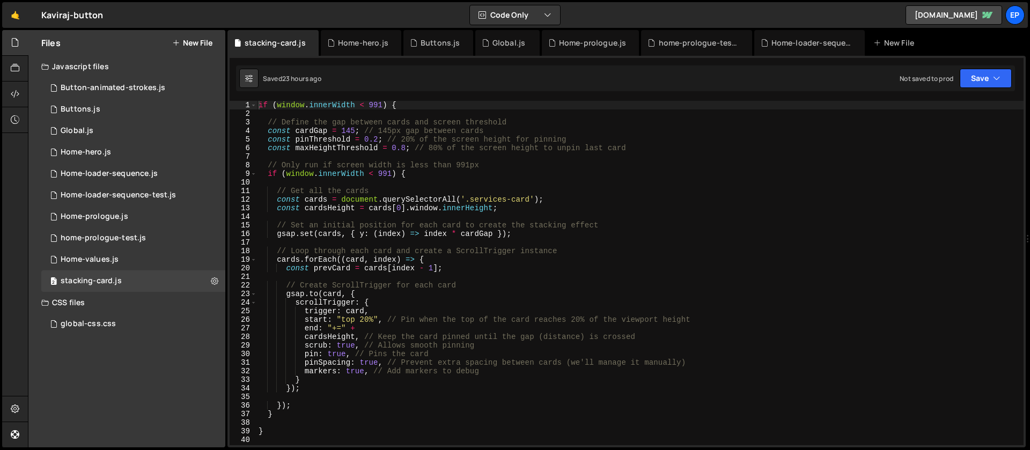
click at [293, 104] on div "if ( window . innerWidth < 991 ) { // Define the gap between cards and screen t…" at bounding box center [639, 282] width 767 height 362
type textarea "/*if (window.innerWidth < 991) {"
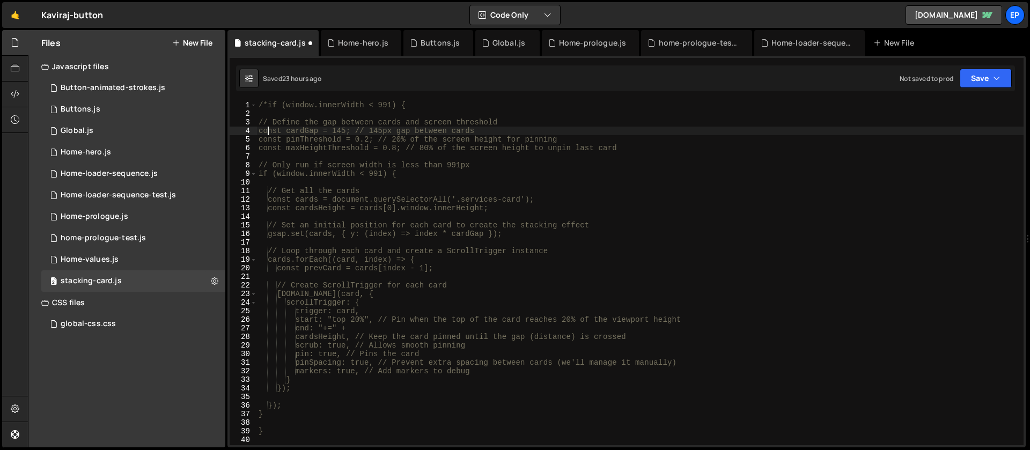
type textarea "const maxHeightThreshold = 0.8; // 80% of the screen height to unpin last card"
type textarea "if (window.innerWidth < 991) {"
type textarea "const cardsHeight = cards[0].window.innerHeight;"
type textarea "gsap.set(cards, { y: (index) => index * cardGap });"
type textarea "const prevCard = cards[index - 1];"
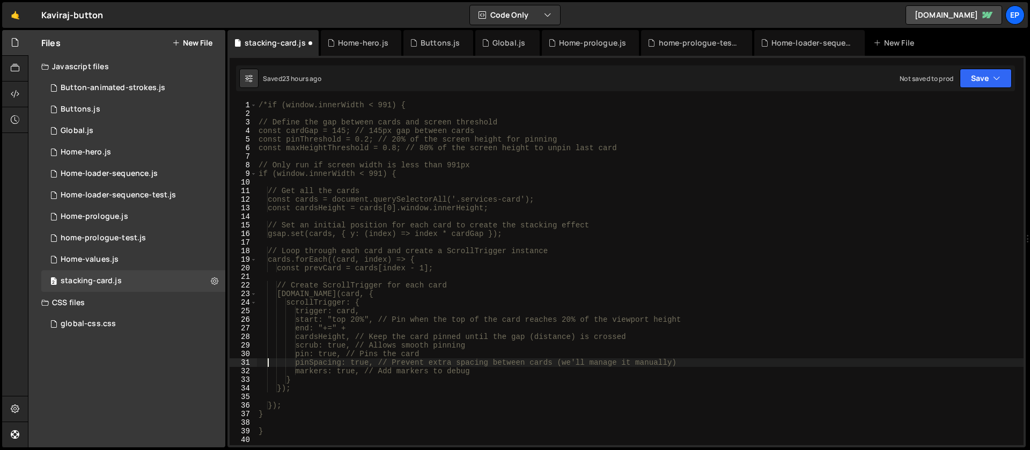
type textarea "});"
type textarea "}"
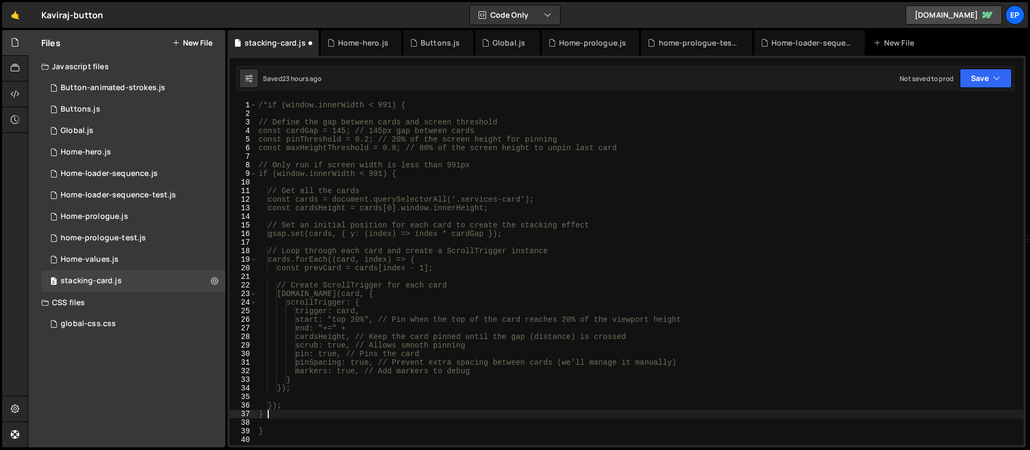
type textarea "}"
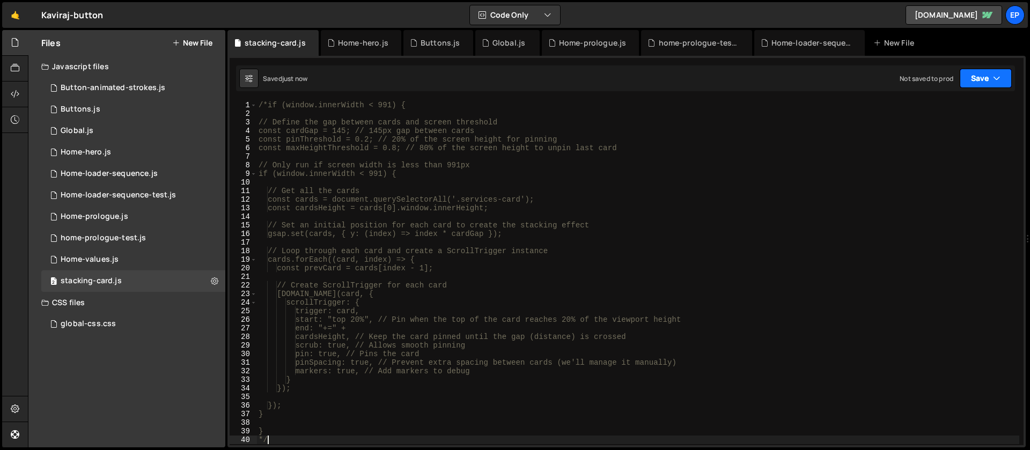
type textarea "*/"
click at [981, 81] on button "Save" at bounding box center [986, 78] width 52 height 19
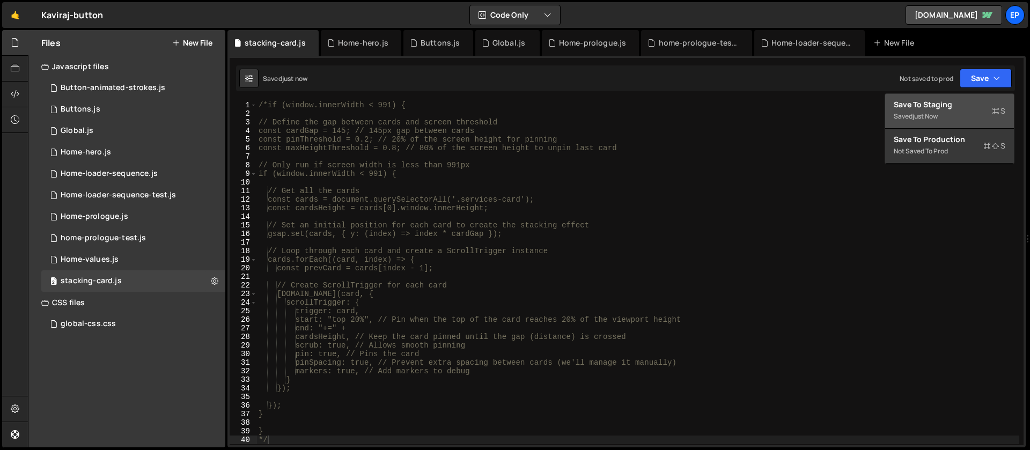
click at [971, 102] on div "Save to Staging S" at bounding box center [950, 104] width 112 height 11
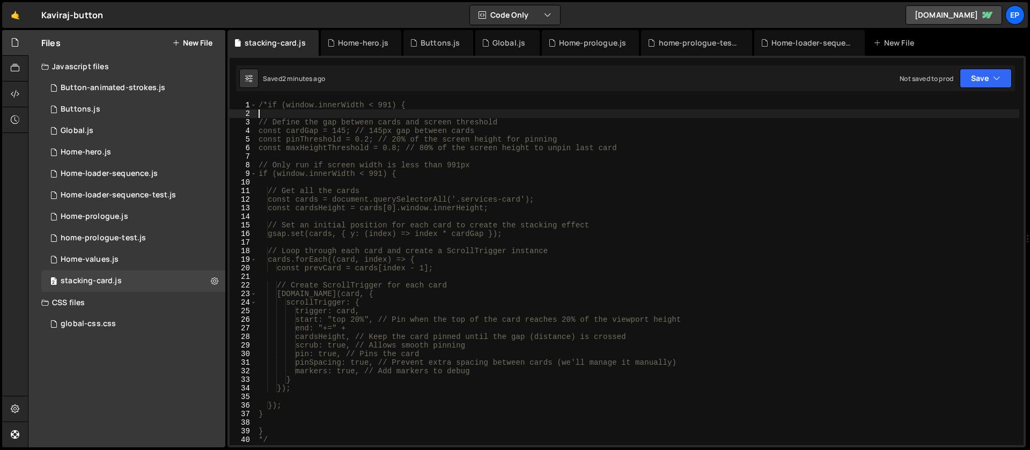
click at [341, 116] on div "/*if (window.innerWidth < 991) { // Define the gap between cards and screen thr…" at bounding box center [637, 282] width 763 height 362
drag, startPoint x: 268, startPoint y: 108, endPoint x: 429, endPoint y: 80, distance: 163.4
click at [269, 108] on div "/*if (window.innerWidth < 991) { // Define the gap between cards and screen thr…" at bounding box center [637, 282] width 763 height 362
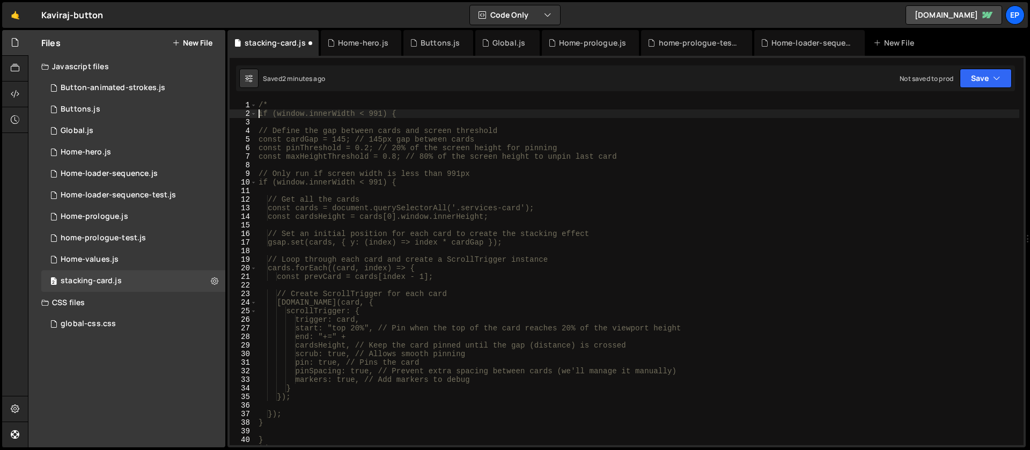
type textarea "if (window.innerWidth < 991) {"
click at [101, 254] on div "2 Home-values.js 0" at bounding box center [133, 259] width 184 height 21
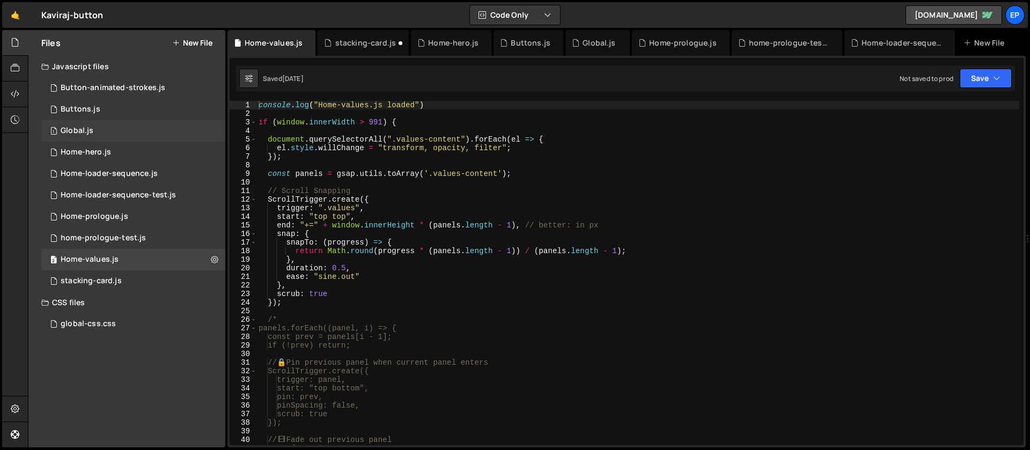
click at [105, 126] on div "1 Global.js 0" at bounding box center [133, 130] width 184 height 21
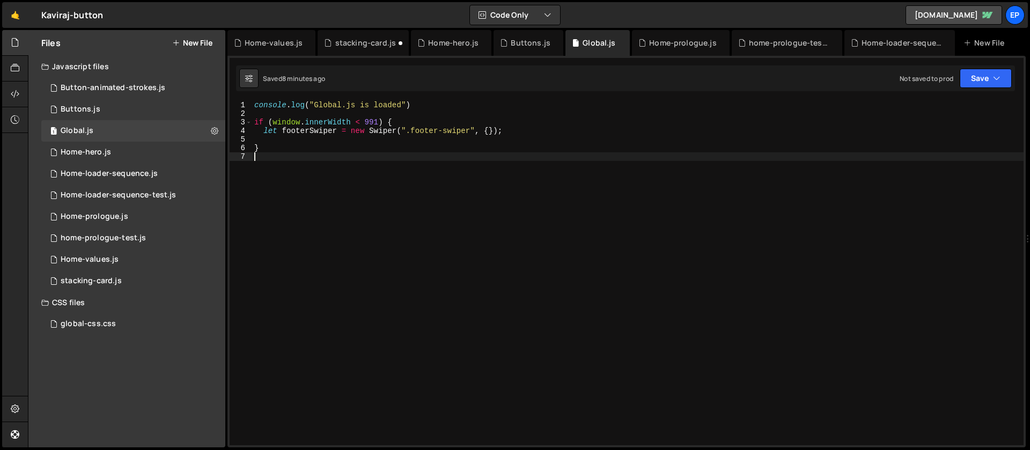
click at [404, 171] on div "console . log ( "Global.js is loaded" ) if ( window . innerWidth < 991 ) { let …" at bounding box center [638, 282] width 772 height 362
click at [64, 70] on div "Javascript files" at bounding box center [126, 66] width 197 height 21
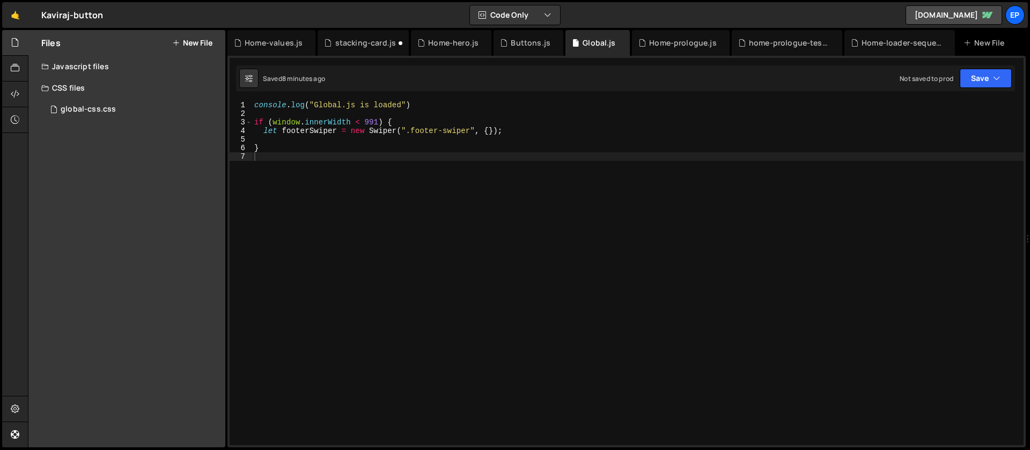
click at [58, 86] on div "CSS files" at bounding box center [126, 87] width 197 height 21
click at [190, 45] on button "New File" at bounding box center [192, 43] width 40 height 9
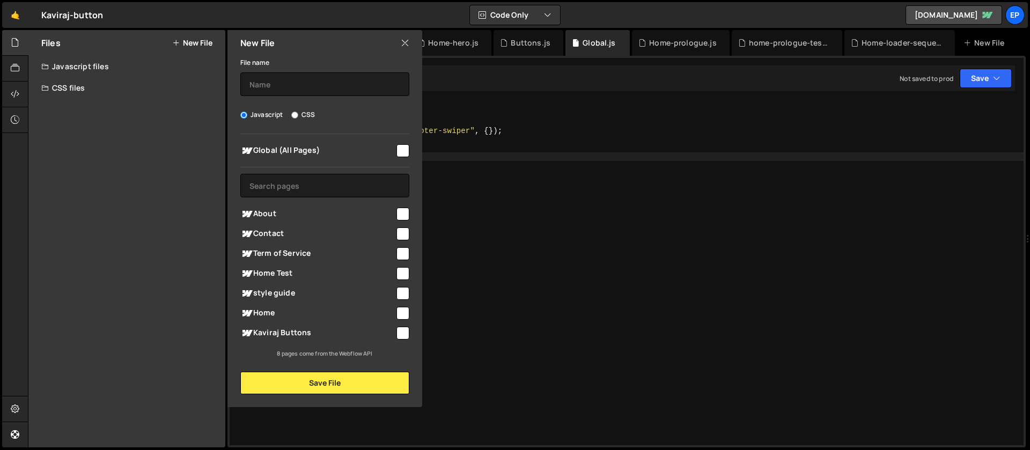
click at [404, 43] on icon at bounding box center [405, 43] width 9 height 12
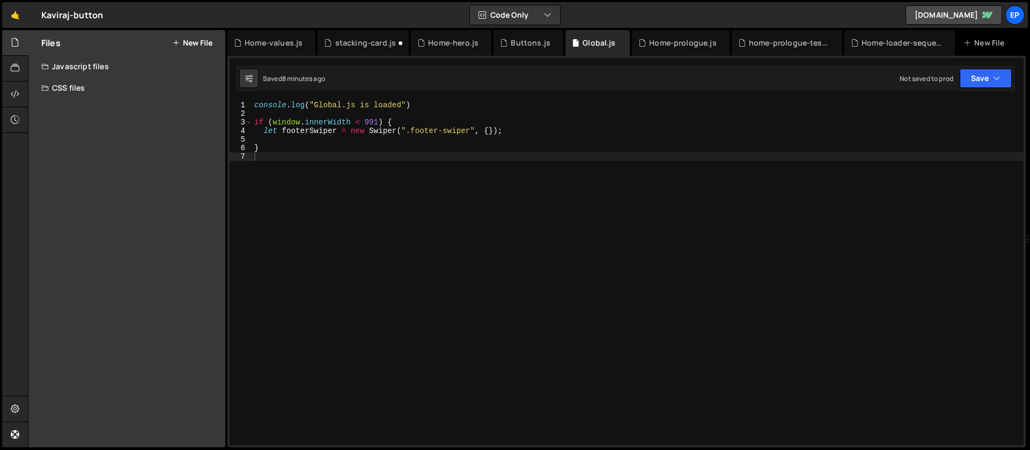
click at [101, 63] on div "Javascript files" at bounding box center [126, 66] width 197 height 21
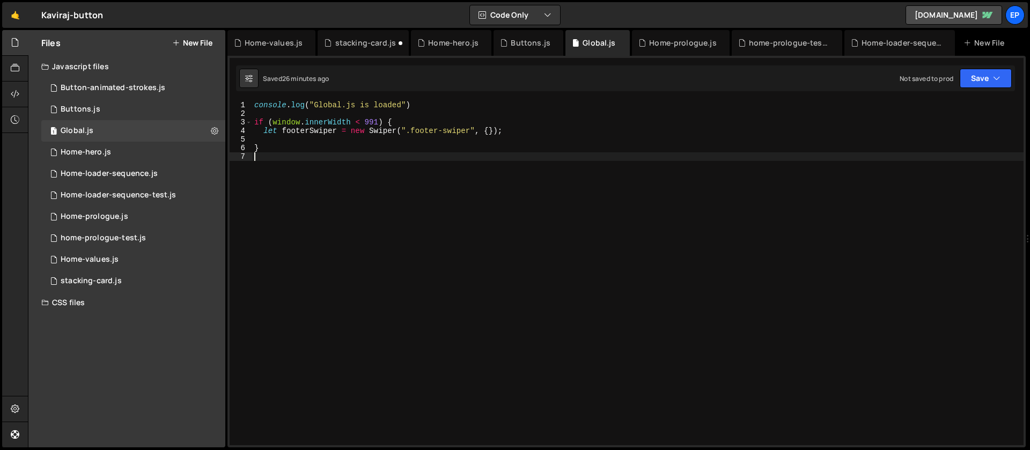
drag, startPoint x: 438, startPoint y: 270, endPoint x: 436, endPoint y: 265, distance: 5.6
click at [436, 265] on div "console . log ( "Global.js is loaded" ) if ( window . innerWidth < 991 ) { let …" at bounding box center [638, 282] width 772 height 362
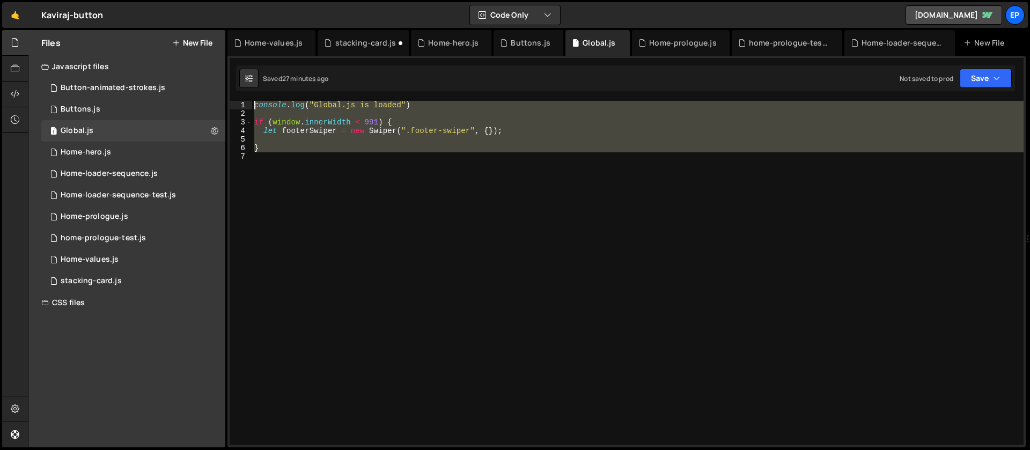
drag, startPoint x: 268, startPoint y: 152, endPoint x: 245, endPoint y: 101, distance: 56.7
click at [245, 101] on div "1 2 3 4 5 6 7 console . log ( "Global.js is loaded" ) if ( window . innerWidth …" at bounding box center [627, 273] width 794 height 344
type textarea "console.log("Global.js is loaded")"
click at [256, 153] on div "console . log ( "Global.js is loaded" ) if ( window . innerWidth < 991 ) { let …" at bounding box center [638, 273] width 772 height 344
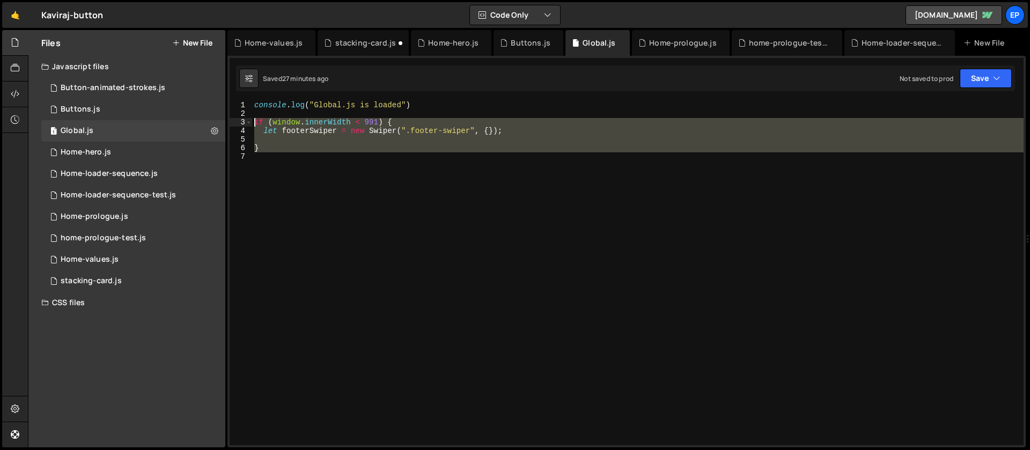
drag, startPoint x: 286, startPoint y: 160, endPoint x: 231, endPoint y: 121, distance: 67.0
click at [231, 121] on div "1 2 3 4 5 6 7 console . log ( "Global.js is loaded" ) if ( window . innerWidth …" at bounding box center [627, 273] width 794 height 344
drag, startPoint x: 266, startPoint y: 151, endPoint x: 270, endPoint y: 144, distance: 8.7
click at [266, 151] on div "console . log ( "Global.js is loaded" ) if ( window . innerWidth < 991 ) { let …" at bounding box center [638, 273] width 772 height 344
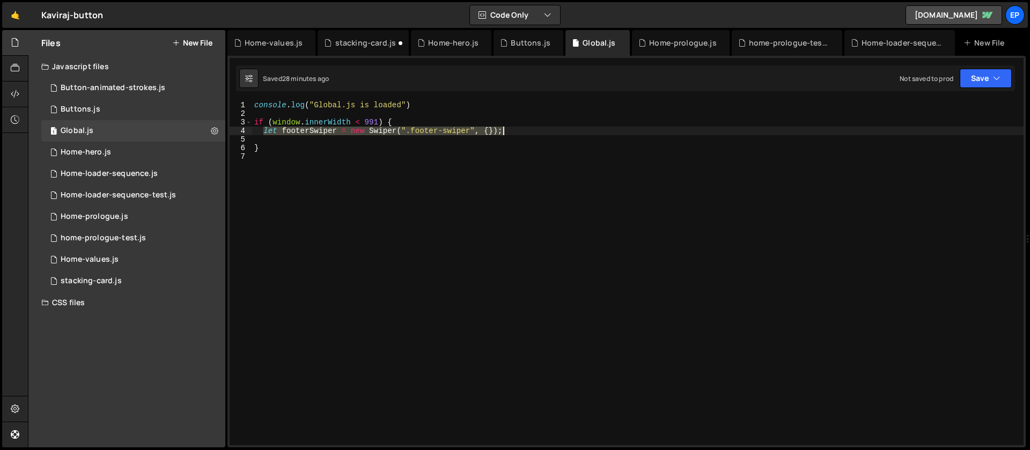
drag, startPoint x: 261, startPoint y: 131, endPoint x: 588, endPoint y: 132, distance: 326.8
click at [588, 132] on div "console . log ( "Global.js is loaded" ) if ( window . innerWidth < 991 ) { let …" at bounding box center [638, 282] width 772 height 362
paste textarea
type textarea "});"
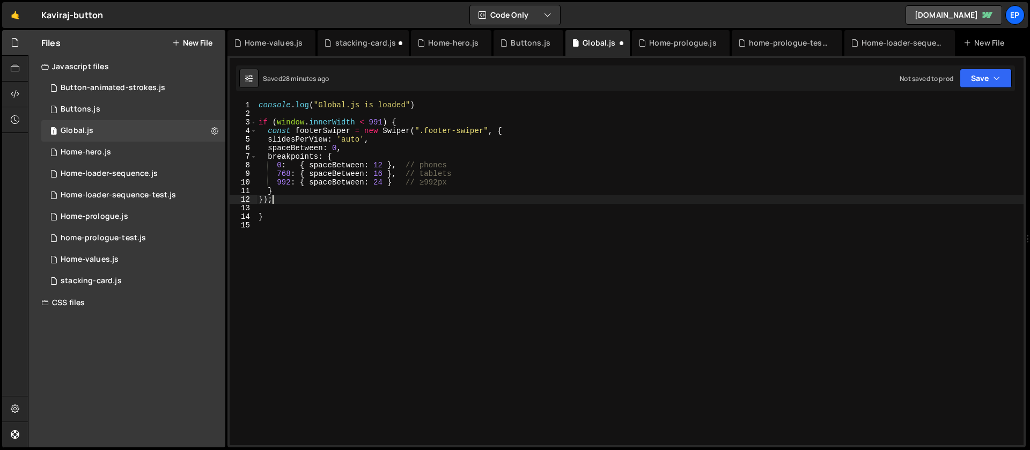
click at [468, 196] on div "console . log ( "Global.js is loaded" ) if ( window . innerWidth < 991 ) { cons…" at bounding box center [639, 282] width 767 height 362
drag, startPoint x: 998, startPoint y: 82, endPoint x: 918, endPoint y: 124, distance: 90.5
click at [997, 82] on icon "button" at bounding box center [997, 78] width 8 height 11
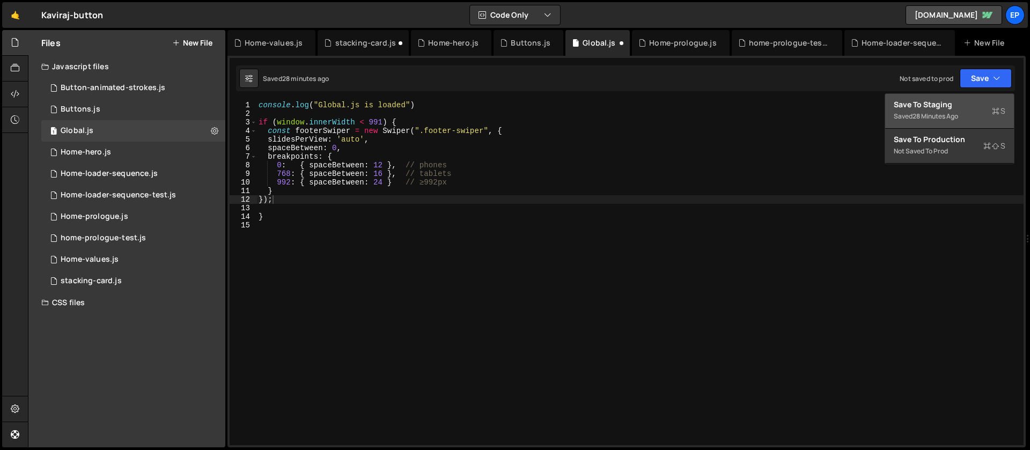
click at [916, 116] on div "28 minutes ago" at bounding box center [936, 116] width 46 height 9
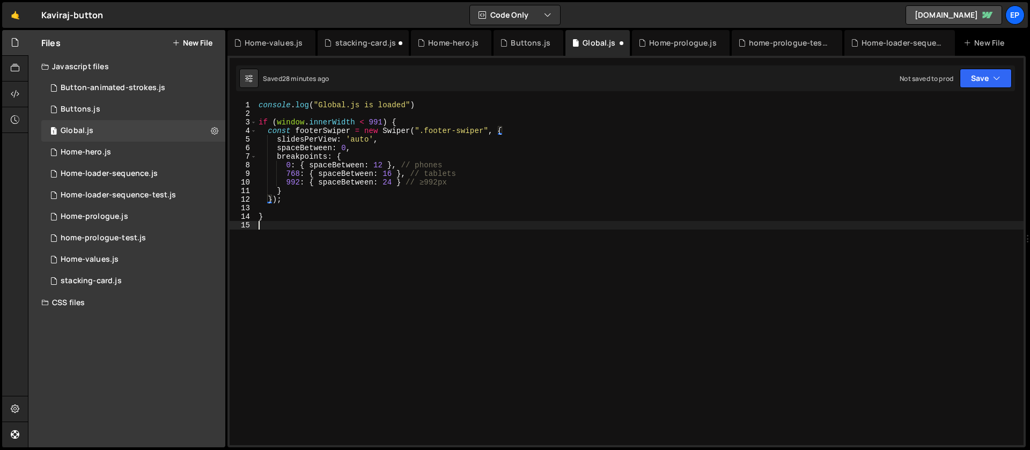
click at [457, 230] on div "console . log ( "Global.js is loaded" ) if ( window . innerWidth < 991 ) { cons…" at bounding box center [639, 282] width 767 height 362
click at [375, 236] on div "console . log ( "Global.js is loaded" ) if ( window . innerWidth < 991 ) { cons…" at bounding box center [639, 282] width 767 height 362
click at [300, 182] on div "console . log ( "Global.js is loaded" ) if ( window . innerWidth < 991 ) { cons…" at bounding box center [639, 282] width 767 height 362
type textarea "991: { spaceBetween: 24 } // ≥992px"
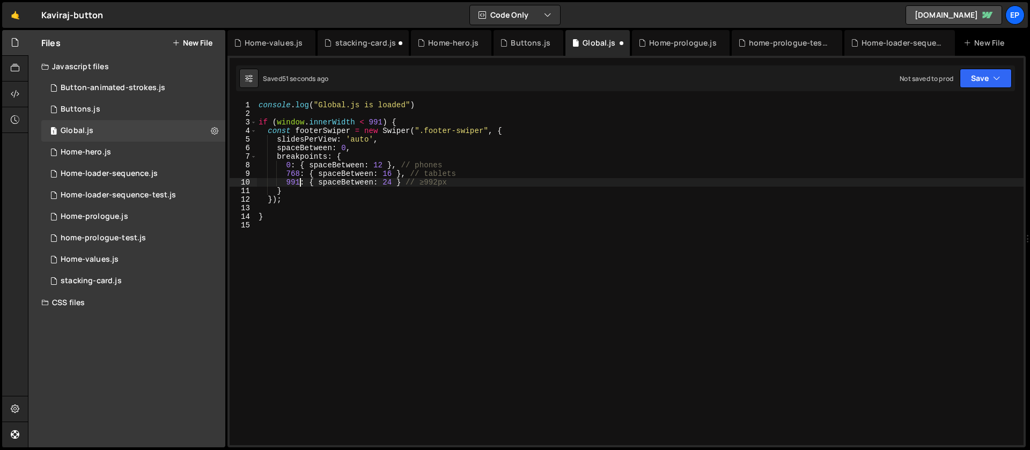
click at [375, 222] on div "console . log ( "Global.js is loaded" ) if ( window . innerWidth < 991 ) { cons…" at bounding box center [639, 282] width 767 height 362
click at [394, 181] on div "console . log ( "Global.js is loaded" ) if ( window . innerWidth < 991 ) { cons…" at bounding box center [639, 282] width 767 height 362
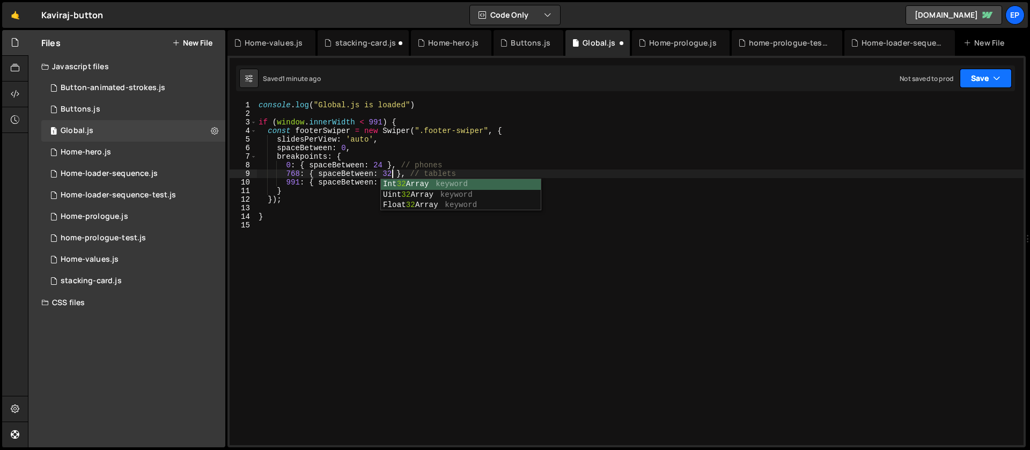
type textarea "768: { spaceBetween: 32 }, // tablets"
click at [975, 87] on button "Save" at bounding box center [986, 78] width 52 height 19
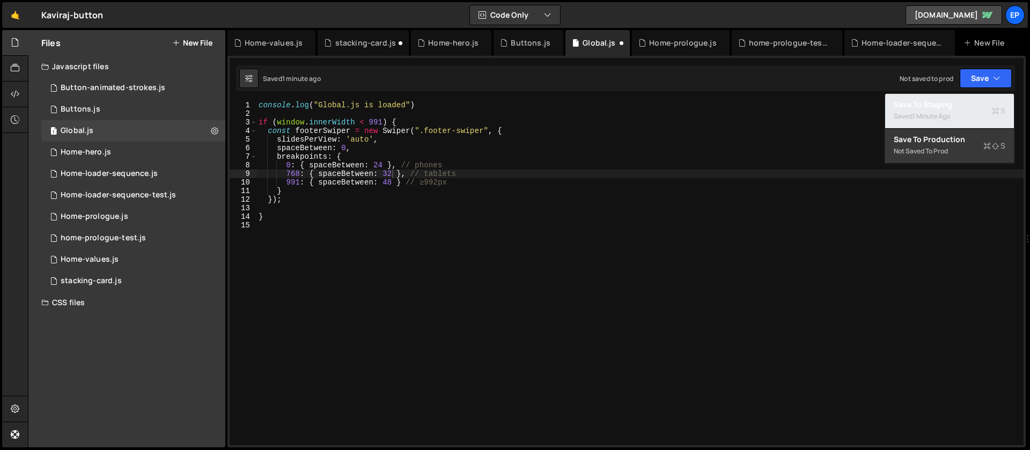
drag, startPoint x: 944, startPoint y: 111, endPoint x: 624, endPoint y: 11, distance: 334.9
click at [944, 112] on div "1 minute ago" at bounding box center [932, 116] width 38 height 9
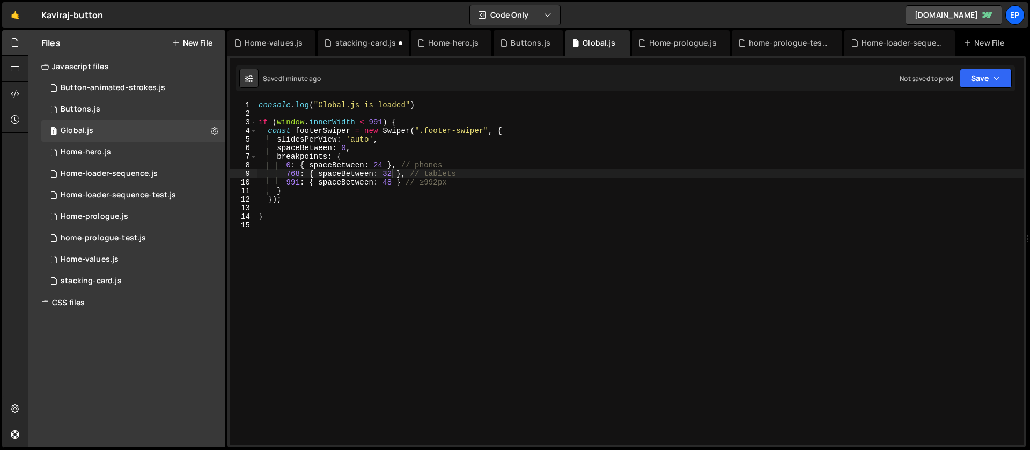
scroll to position [0, 0]
click at [391, 230] on div "console . log ( "Global.js is loaded" ) if ( window . innerWidth < 991 ) { cons…" at bounding box center [639, 282] width 767 height 362
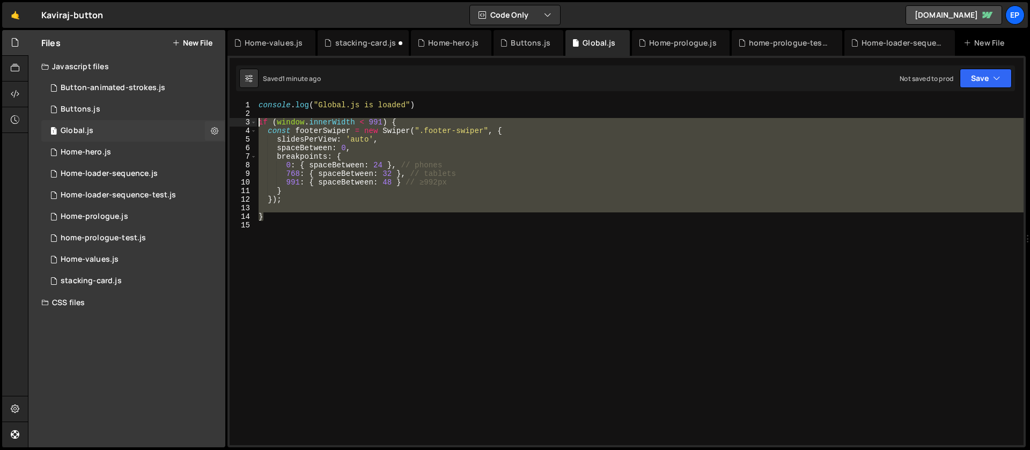
drag, startPoint x: 276, startPoint y: 217, endPoint x: 210, endPoint y: 120, distance: 117.4
click at [210, 120] on div "Files New File Javascript files 1 Button-animated-strokes.js 0 1 Buttons.js 0 1…" at bounding box center [529, 239] width 1002 height 418
click at [322, 201] on div "console . log ( "Global.js is loaded" ) if ( window . innerWidth < 991 ) { cons…" at bounding box center [639, 273] width 767 height 344
drag, startPoint x: 272, startPoint y: 221, endPoint x: 230, endPoint y: 122, distance: 107.0
click at [230, 122] on div "}); 1 2 3 4 5 6 7 8 9 10 11 12 13 14 15 console . log ( "Global.js is loaded" )…" at bounding box center [627, 273] width 794 height 344
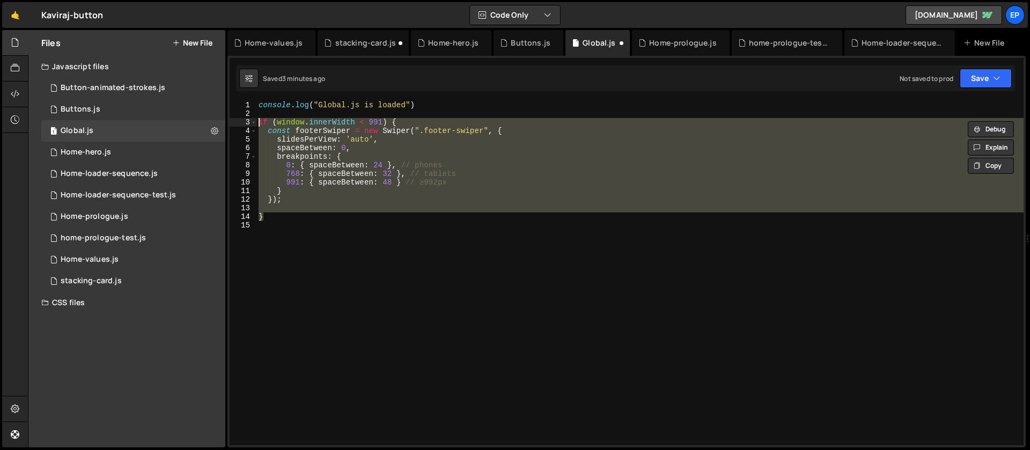
paste textarea ": mq.addListener(handle)); // older browsers"
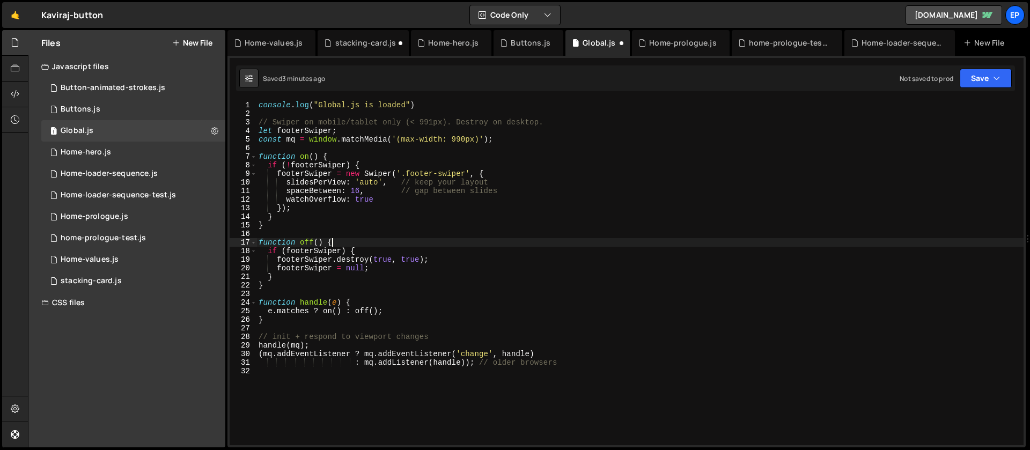
click at [577, 246] on div "console . log ( "Global.js is loaded" ) // Swiper on mobile/tablet only (< 991p…" at bounding box center [639, 282] width 767 height 362
click at [985, 86] on button "Save" at bounding box center [986, 78] width 52 height 19
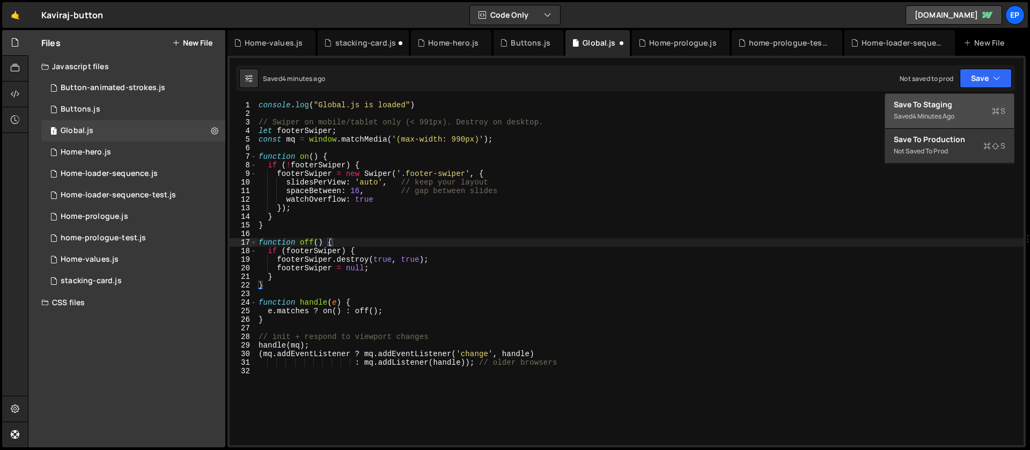
click at [935, 102] on div "Save to Staging S" at bounding box center [950, 104] width 112 height 11
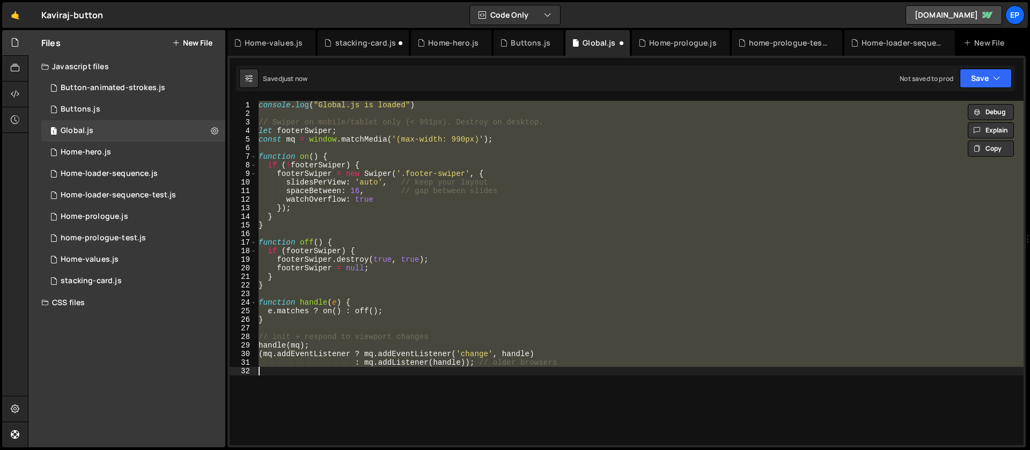
drag, startPoint x: 473, startPoint y: 255, endPoint x: 402, endPoint y: 232, distance: 74.5
click at [473, 255] on div "console . log ( "Global.js is loaded" ) // Swiper on mobile/tablet only (< 991p…" at bounding box center [639, 273] width 767 height 344
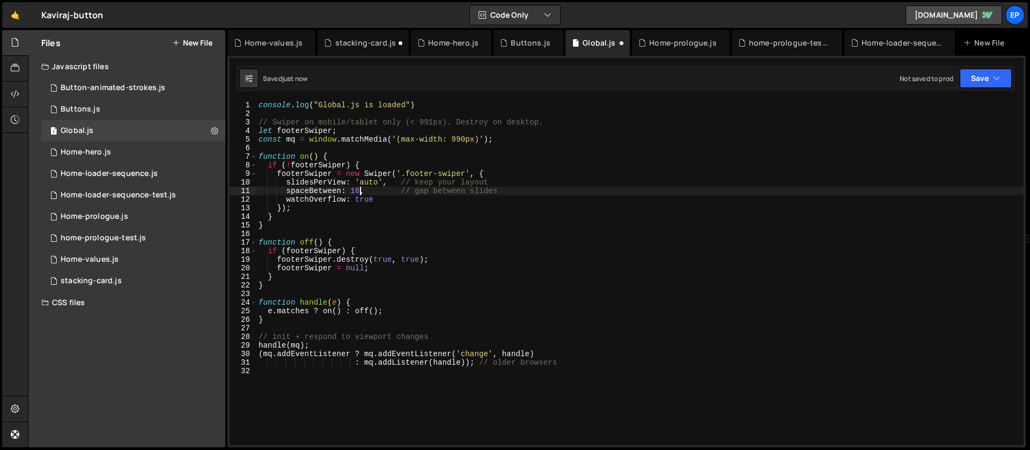
click at [360, 190] on div "console . log ( "Global.js is loaded" ) // Swiper on mobile/tablet only (< 991p…" at bounding box center [639, 282] width 767 height 362
click at [974, 69] on button "Save" at bounding box center [986, 78] width 52 height 19
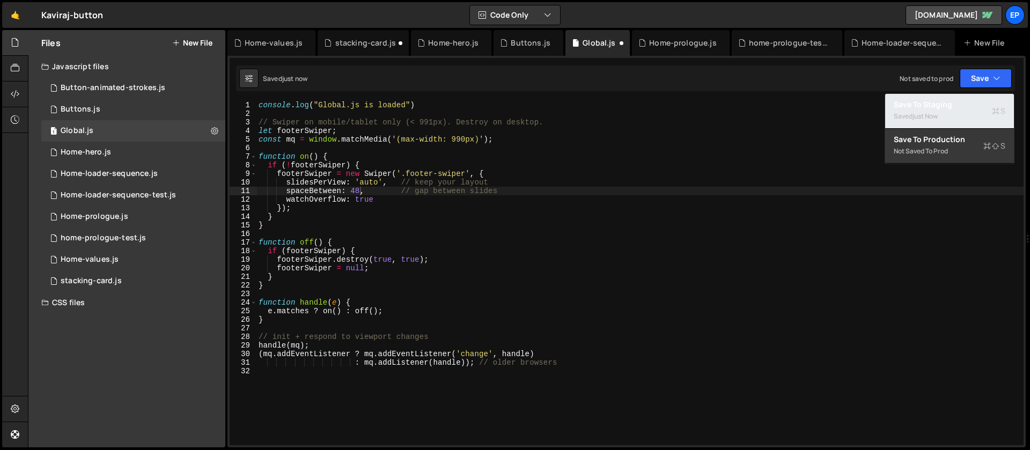
click at [928, 115] on div "just now" at bounding box center [925, 116] width 25 height 9
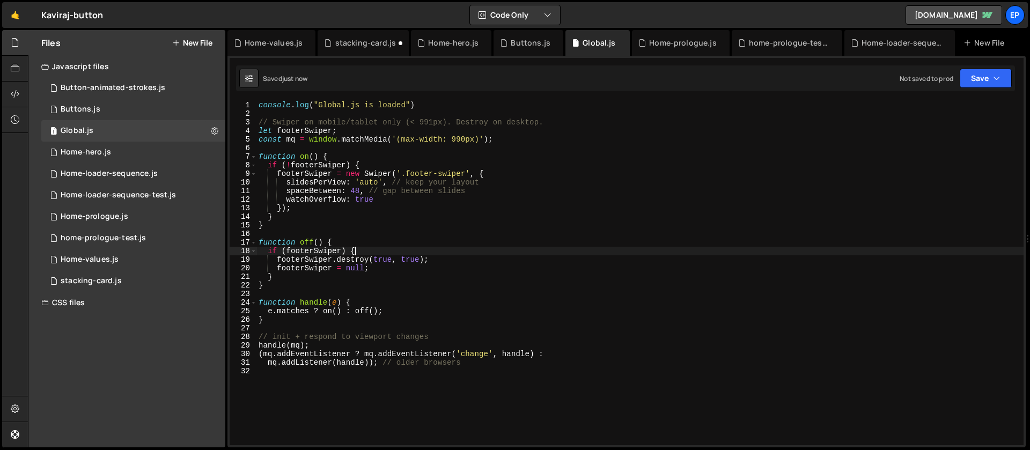
scroll to position [0, 6]
click at [552, 254] on div "console . log ( "Global.js is loaded" ) // Swiper on mobile/tablet only (< 991p…" at bounding box center [639, 282] width 767 height 362
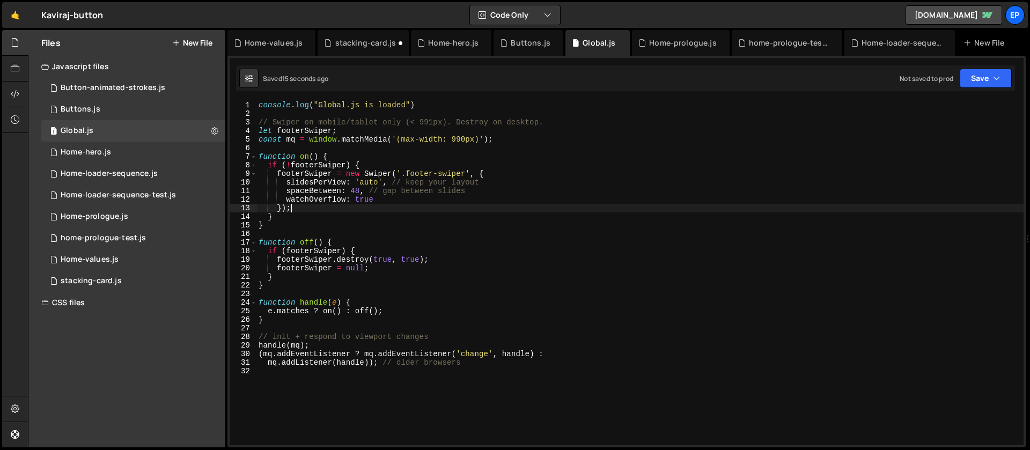
click at [364, 208] on div "console . log ( "Global.js is loaded" ) // Swiper on mobile/tablet only (< 991p…" at bounding box center [639, 282] width 767 height 362
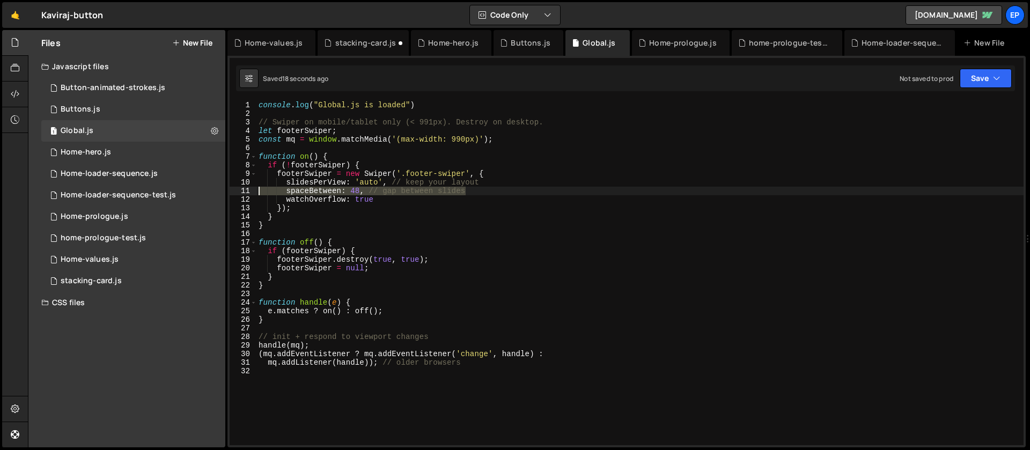
drag, startPoint x: 487, startPoint y: 192, endPoint x: 236, endPoint y: 195, distance: 250.6
click at [236, 195] on div "}); 1 2 3 4 5 6 7 8 9 10 11 12 13 14 15 16 17 18 19 20 21 22 23 24 25 26 27 28 …" at bounding box center [627, 273] width 794 height 344
paste textarea "}"
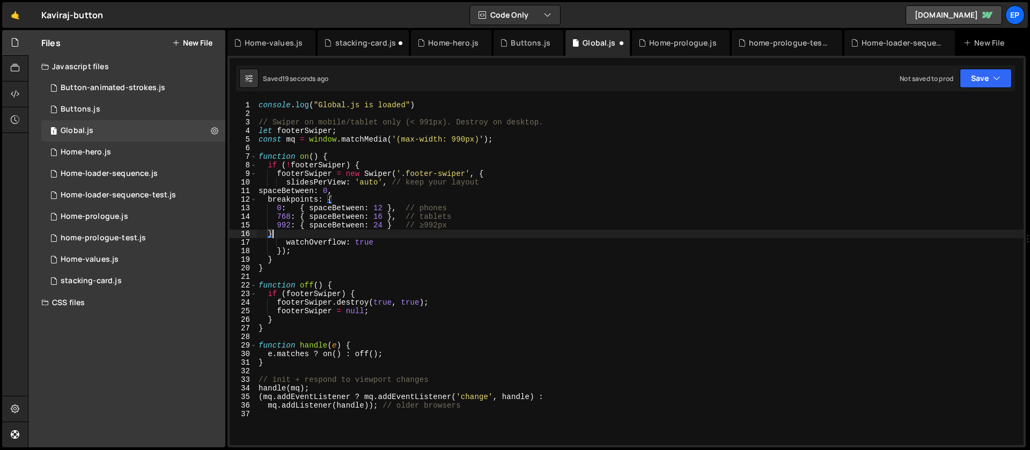
click at [505, 254] on div "console . log ( "Global.js is loaded" ) // Swiper on mobile/tablet only (< 991p…" at bounding box center [639, 282] width 767 height 362
click at [504, 253] on div "console . log ( "Global.js is loaded" ) // Swiper on mobile/tablet only (< 991p…" at bounding box center [639, 282] width 767 height 362
drag, startPoint x: 401, startPoint y: 225, endPoint x: 409, endPoint y: 218, distance: 10.6
click at [402, 225] on div "console . log ( "Global.js is loaded" ) // Swiper on mobile/tablet only (< 991p…" at bounding box center [639, 282] width 767 height 362
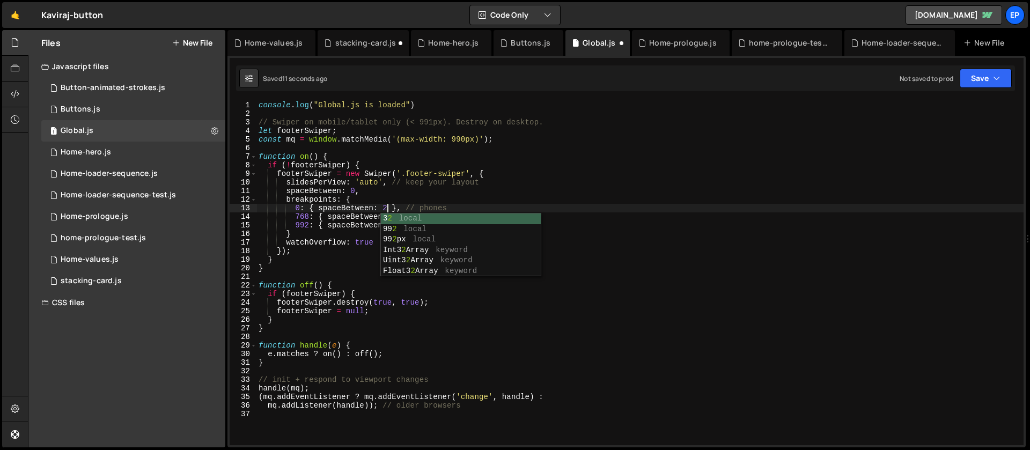
scroll to position [0, 9]
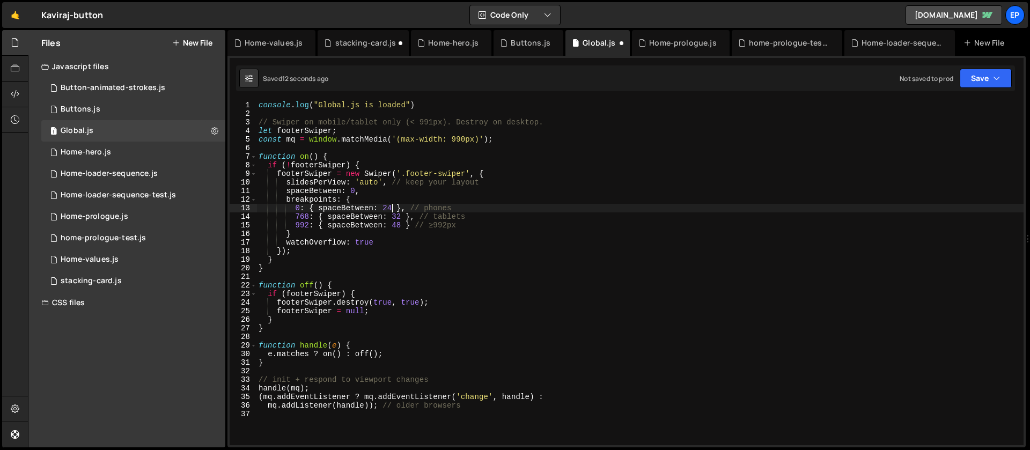
type textarea "0: { spaceBetween: 24 }, // phones"
click at [988, 89] on div "Saved 12 seconds ago Not saved to prod Upgrade to Edit Save Save to Staging S S…" at bounding box center [625, 78] width 779 height 26
click at [985, 76] on button "Save" at bounding box center [986, 78] width 52 height 19
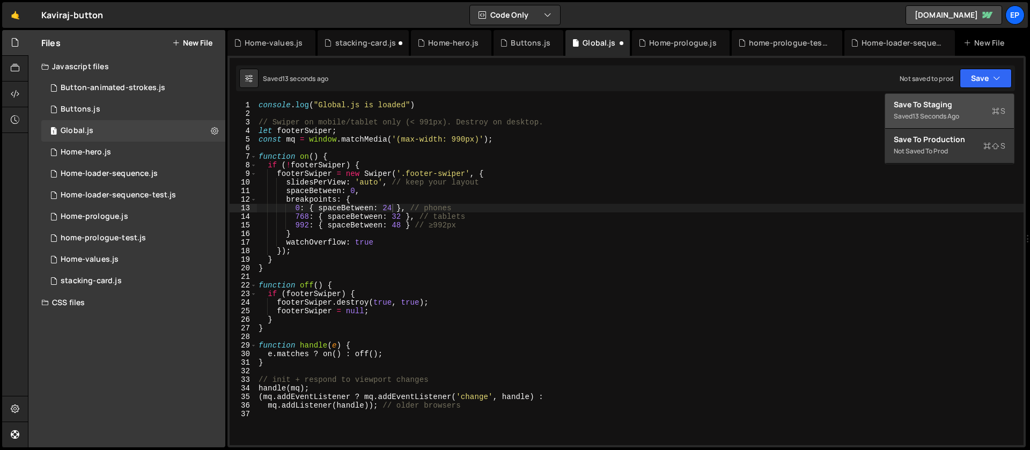
click at [963, 109] on div "Save to Staging S" at bounding box center [950, 104] width 112 height 11
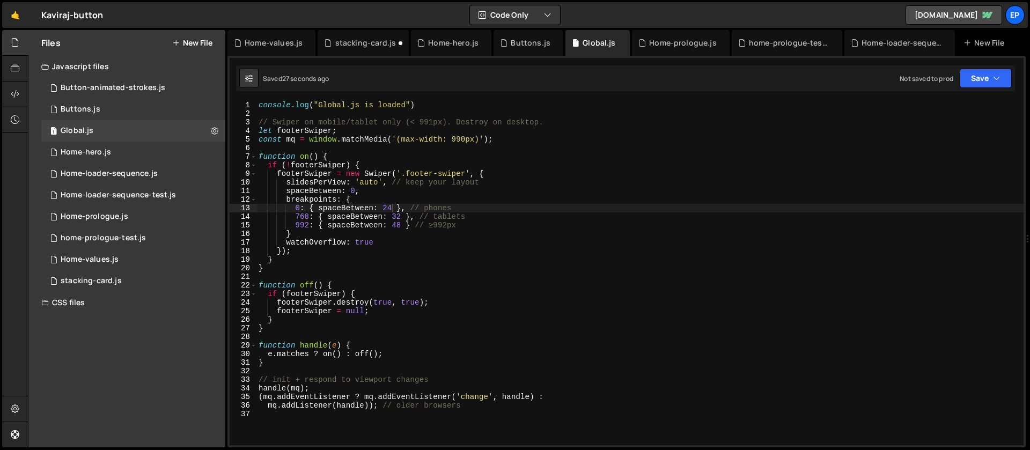
scroll to position [0, 0]
click at [392, 338] on div "console . log ( "Global.js is loaded" ) // Swiper on mobile/tablet only (< 991p…" at bounding box center [639, 282] width 767 height 362
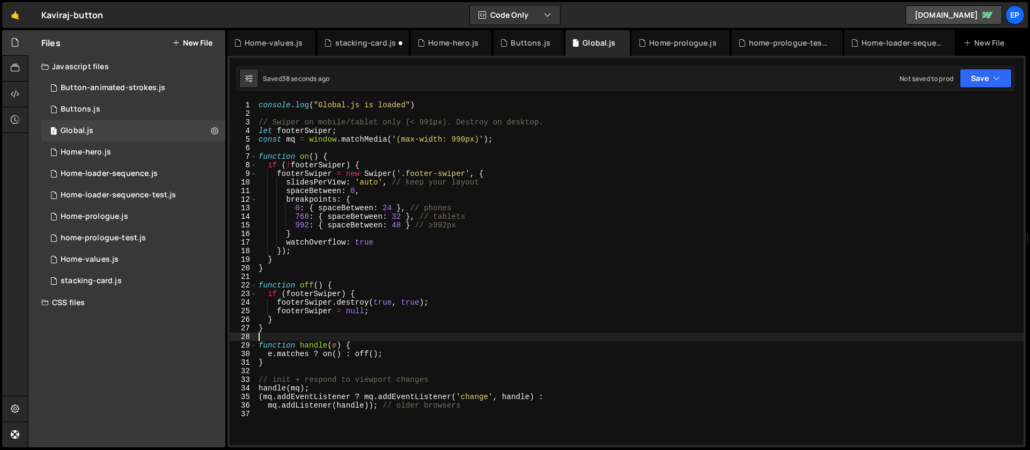
click at [374, 320] on div "console . log ( "Global.js is loaded" ) // Swiper on mobile/tablet only (< 991p…" at bounding box center [639, 282] width 767 height 362
type textarea "}"
